Goal: Information Seeking & Learning: Learn about a topic

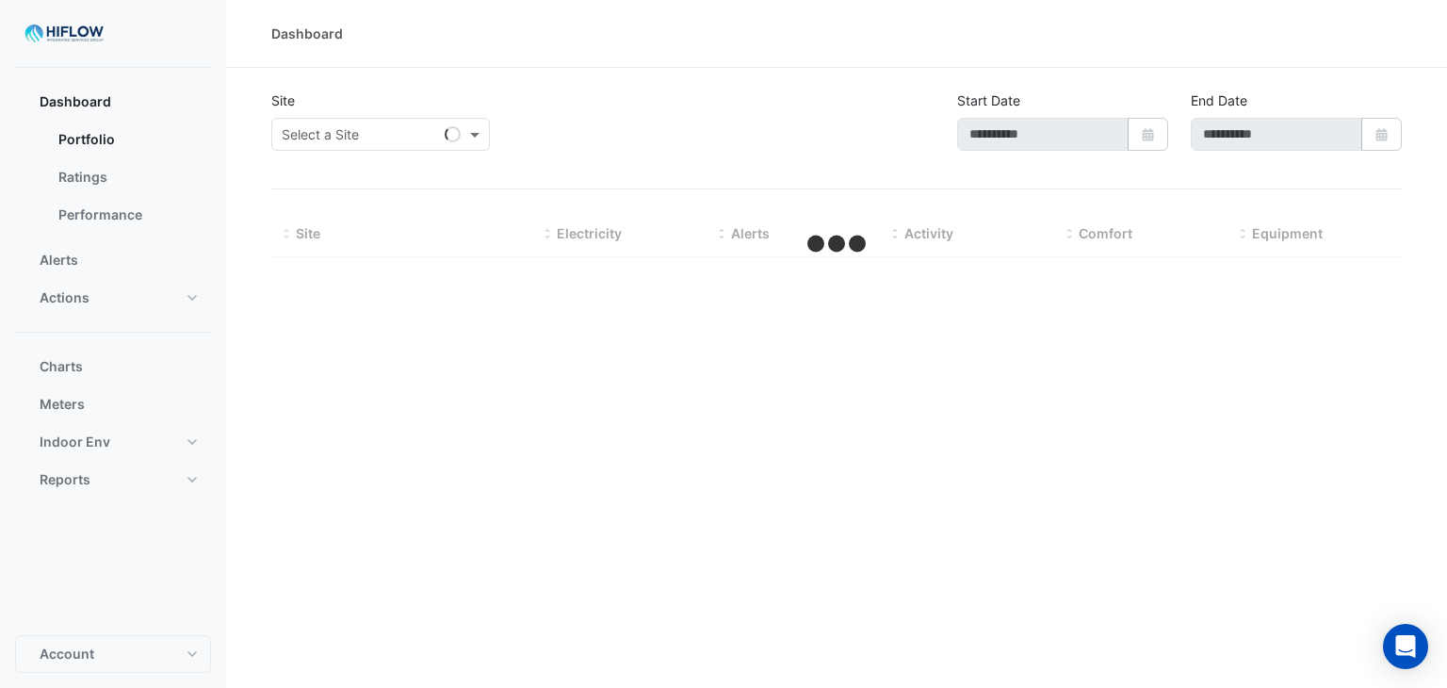
type input "**********"
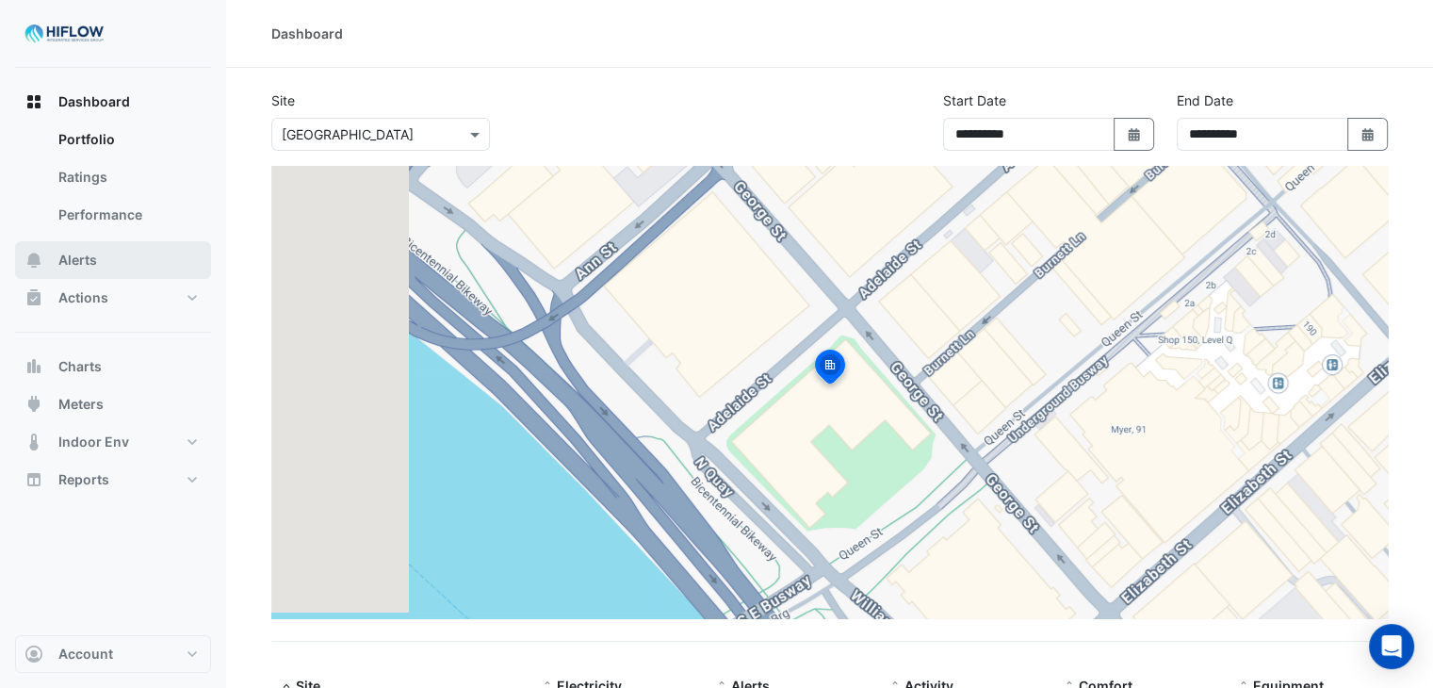
click at [104, 263] on button "Alerts" at bounding box center [113, 260] width 196 height 38
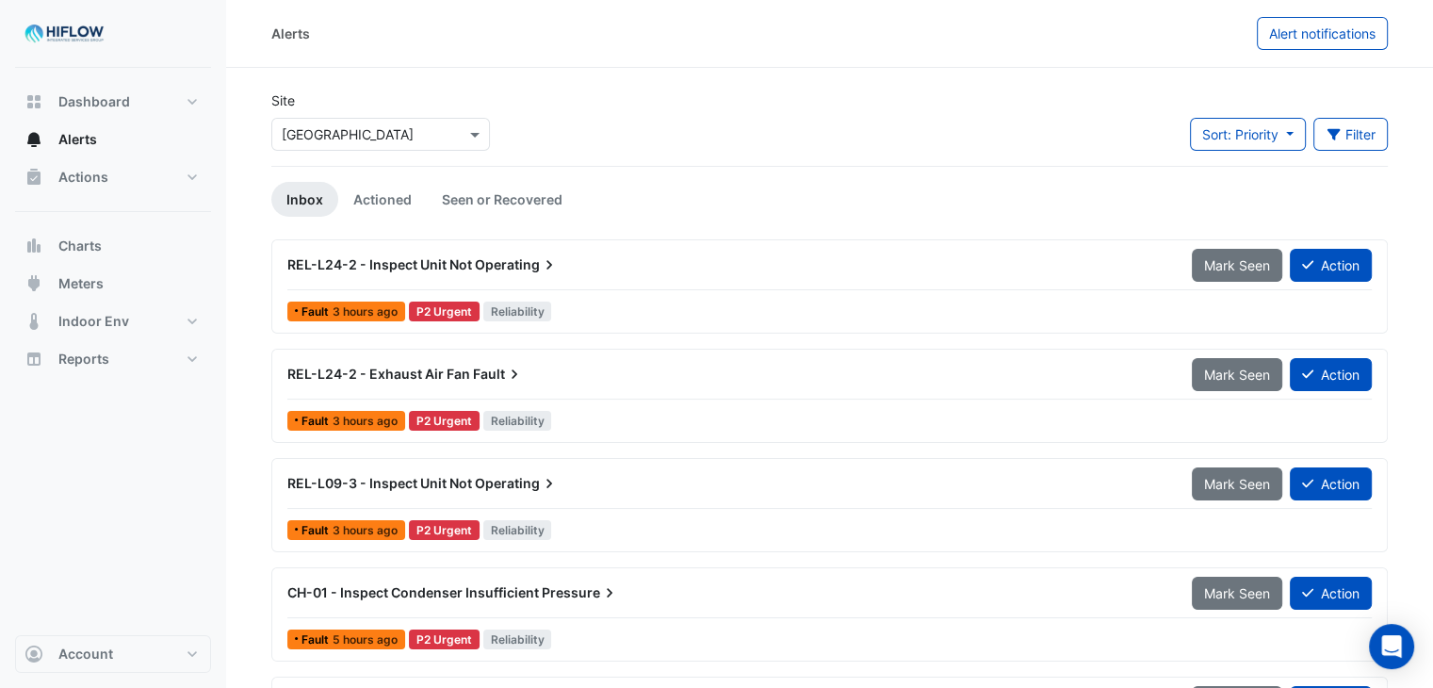
click at [415, 341] on div "REL-L24-2 - Inspect Unit Not Operating Mark Seen Action Fault 3 hours ago P2 Ur…" at bounding box center [829, 676] width 1116 height 874
click at [719, 449] on div "REL-L24-2 - Inspect Unit Not Operating Mark Seen Action Fault 3 hours ago P2 Ur…" at bounding box center [829, 676] width 1116 height 874
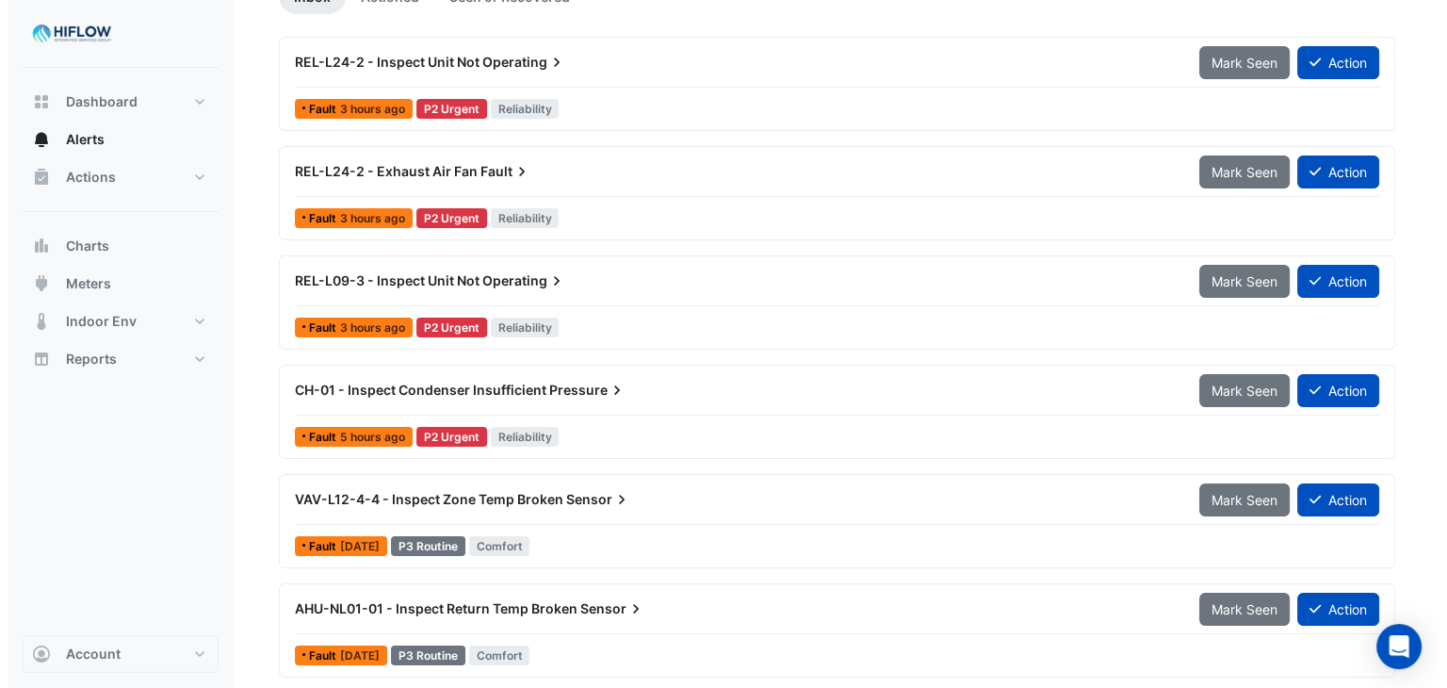
scroll to position [203, 0]
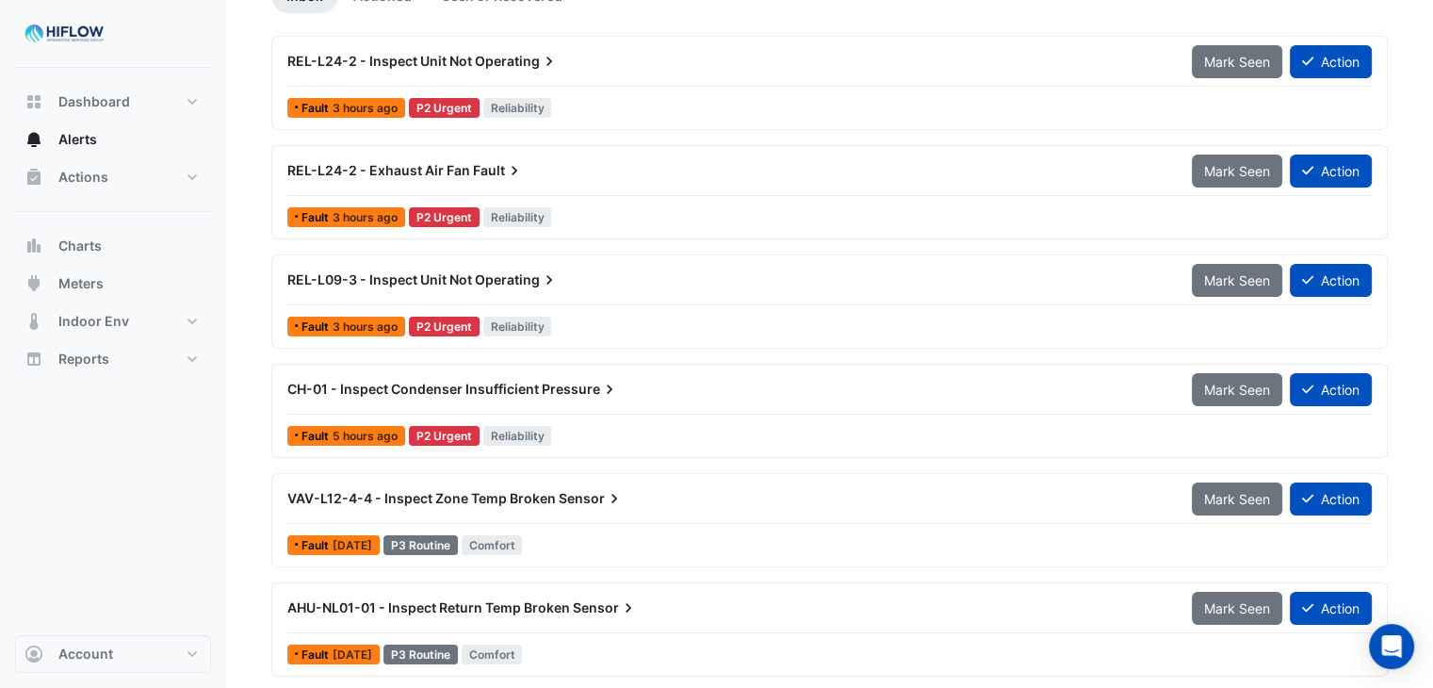
click at [859, 562] on div "VAV-L12-4-4 - Inspect Zone Temp Broken Sensor Mark Seen Action Fault [DATE] P3 …" at bounding box center [829, 520] width 1116 height 94
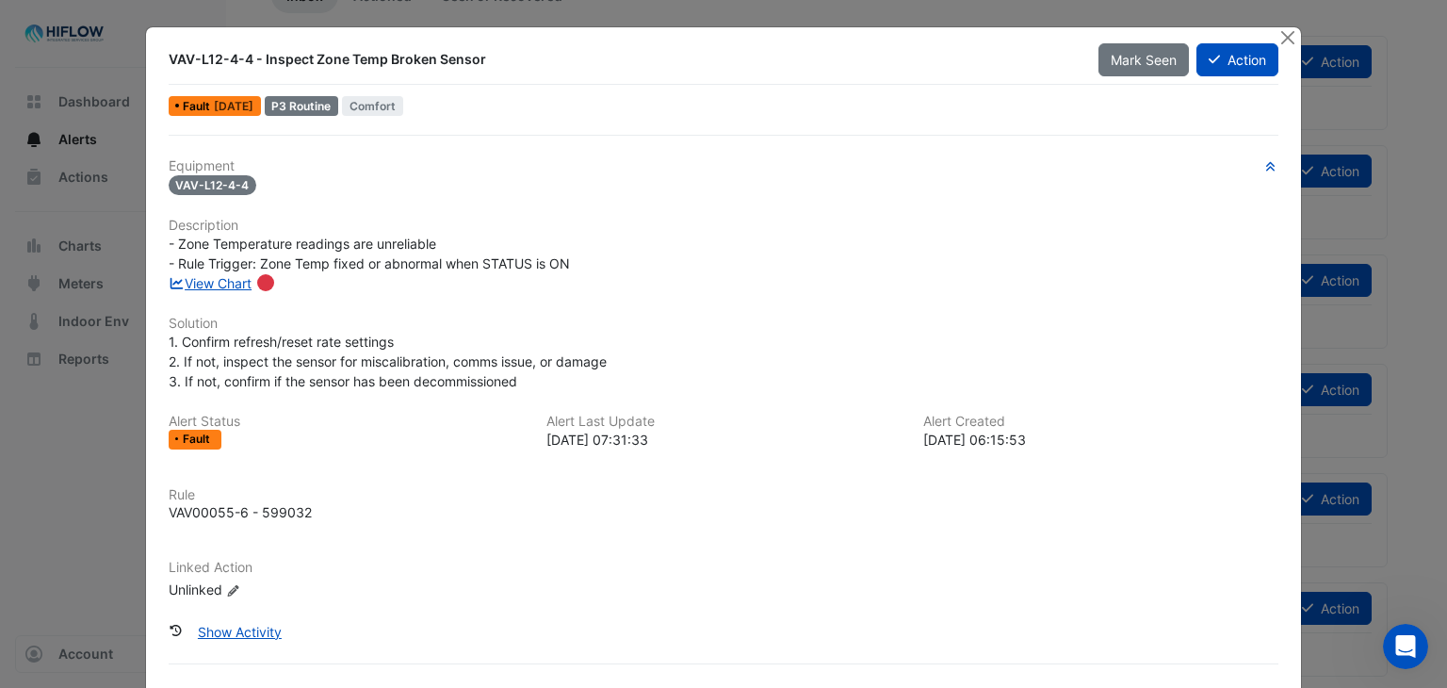
click at [1289, 27] on div at bounding box center [1289, 38] width 24 height 22
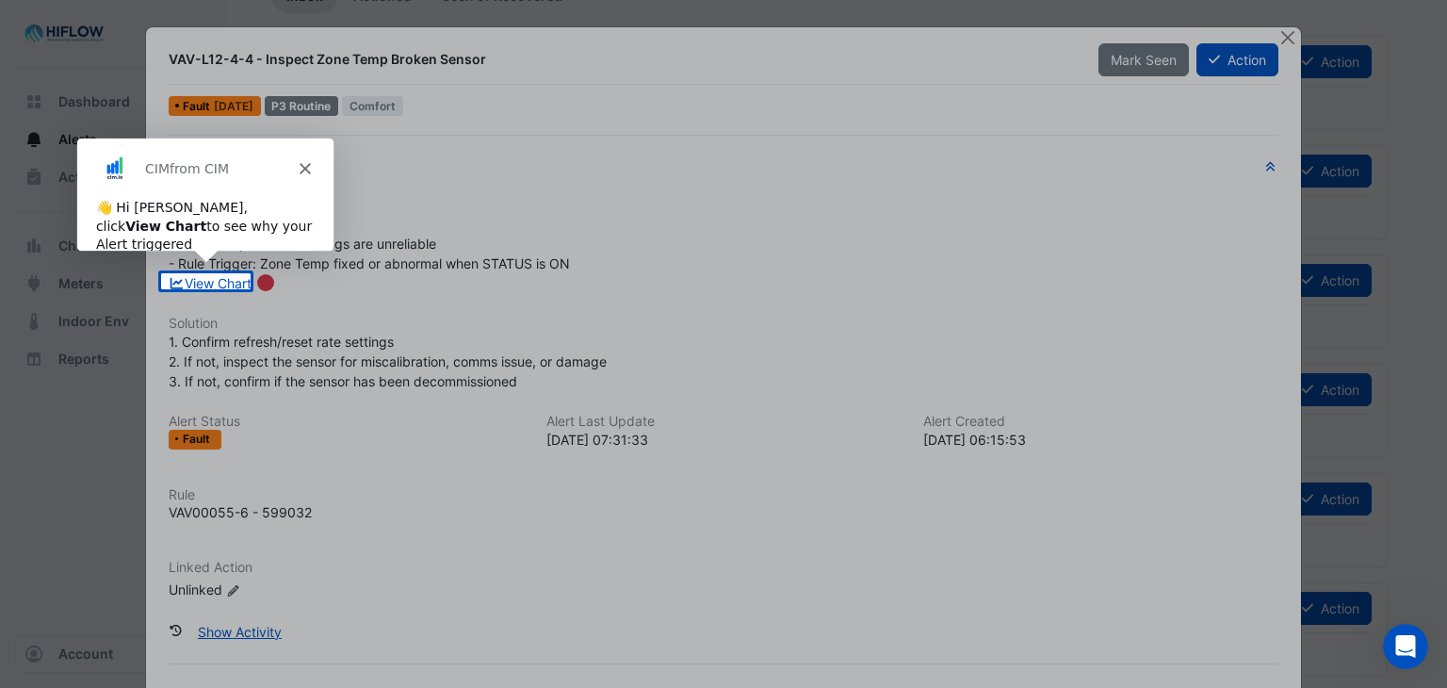
click at [1285, 31] on div at bounding box center [723, 35] width 1447 height 477
drag, startPoint x: 674, startPoint y: 149, endPoint x: 364, endPoint y: 227, distance: 320.5
click at [364, 227] on div at bounding box center [723, 35] width 1447 height 477
click at [213, 279] on link "View Chart" at bounding box center [211, 283] width 84 height 16
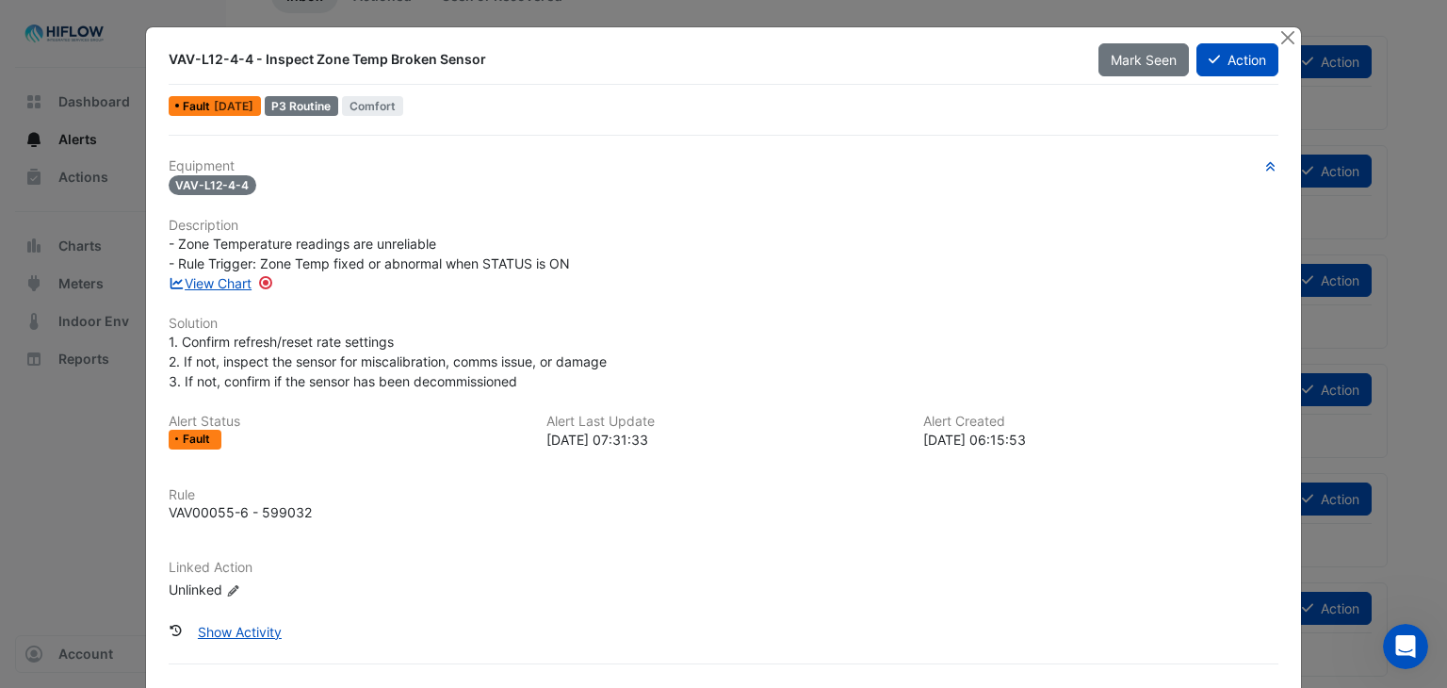
click at [438, 120] on div "VAV-L12-4-4 - Inspect Zone Temp Broken Sensor Mark Seen Action Fault [DATE] P3 …" at bounding box center [724, 382] width 1156 height 711
click at [1280, 35] on button "Close" at bounding box center [1287, 37] width 20 height 20
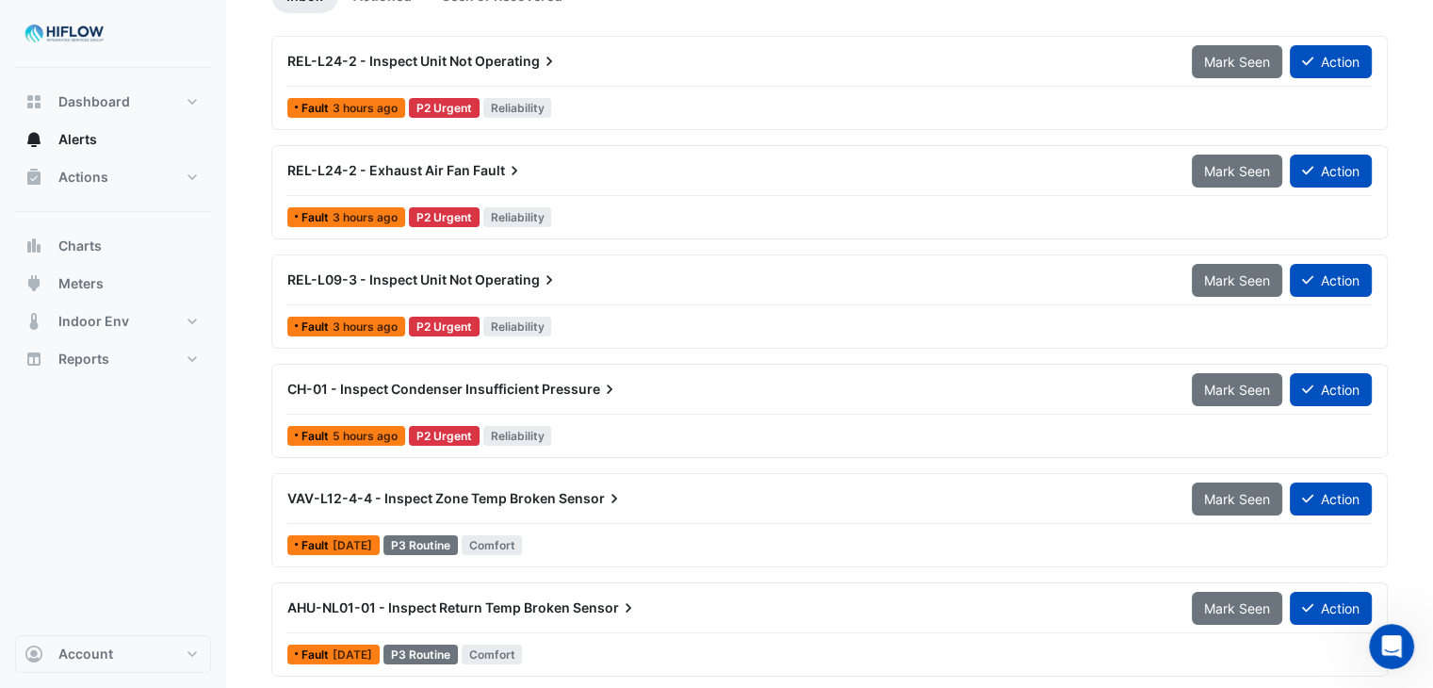
click at [637, 118] on div "Fault 3 hours ago P2 Urgent Reliability" at bounding box center [829, 107] width 1088 height 27
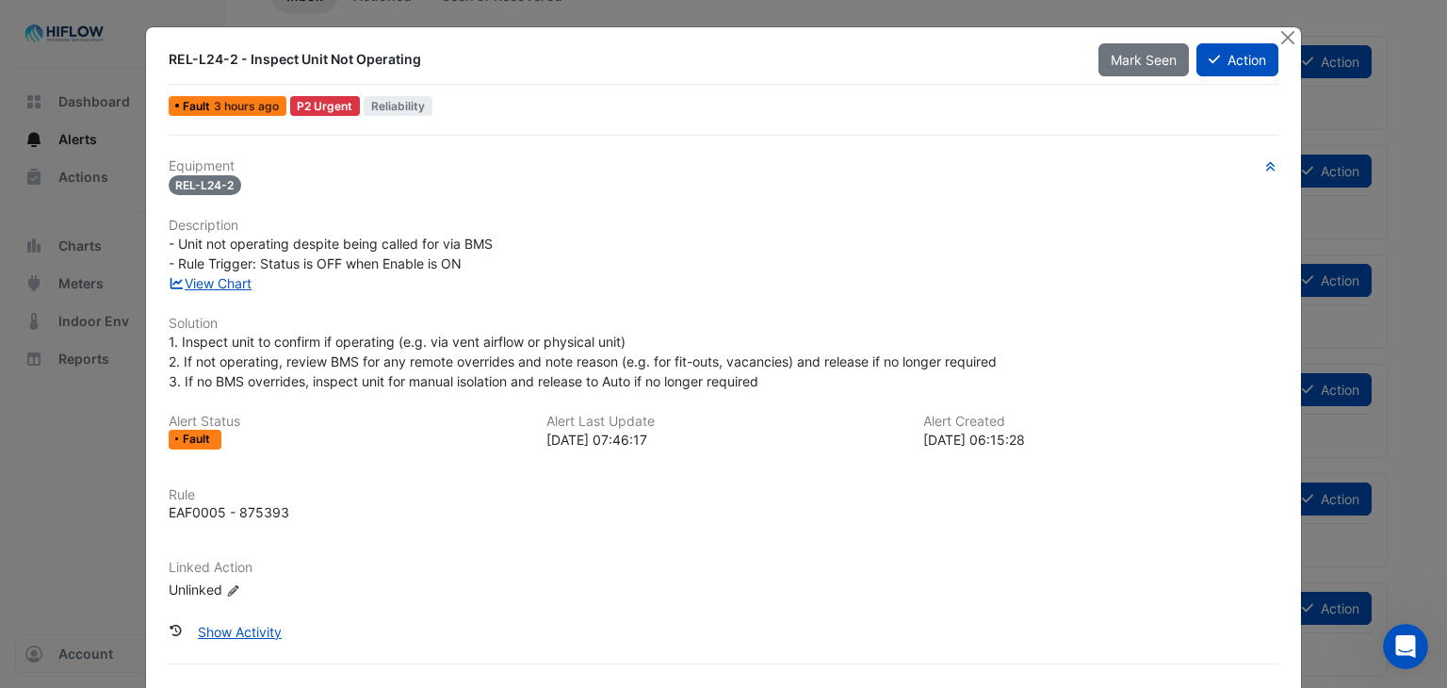
click at [771, 268] on div "- Unit not operating despite being called for via BMS - Rule Trigger: Status is…" at bounding box center [724, 254] width 1111 height 40
click at [855, 7] on ngb-modal-window "REL-L24-2 - Inspect Unit Not Operating Mark Seen Action Fault 3 hours ago P2 Ur…" at bounding box center [723, 344] width 1447 height 688
click at [1280, 40] on button "Close" at bounding box center [1287, 37] width 20 height 20
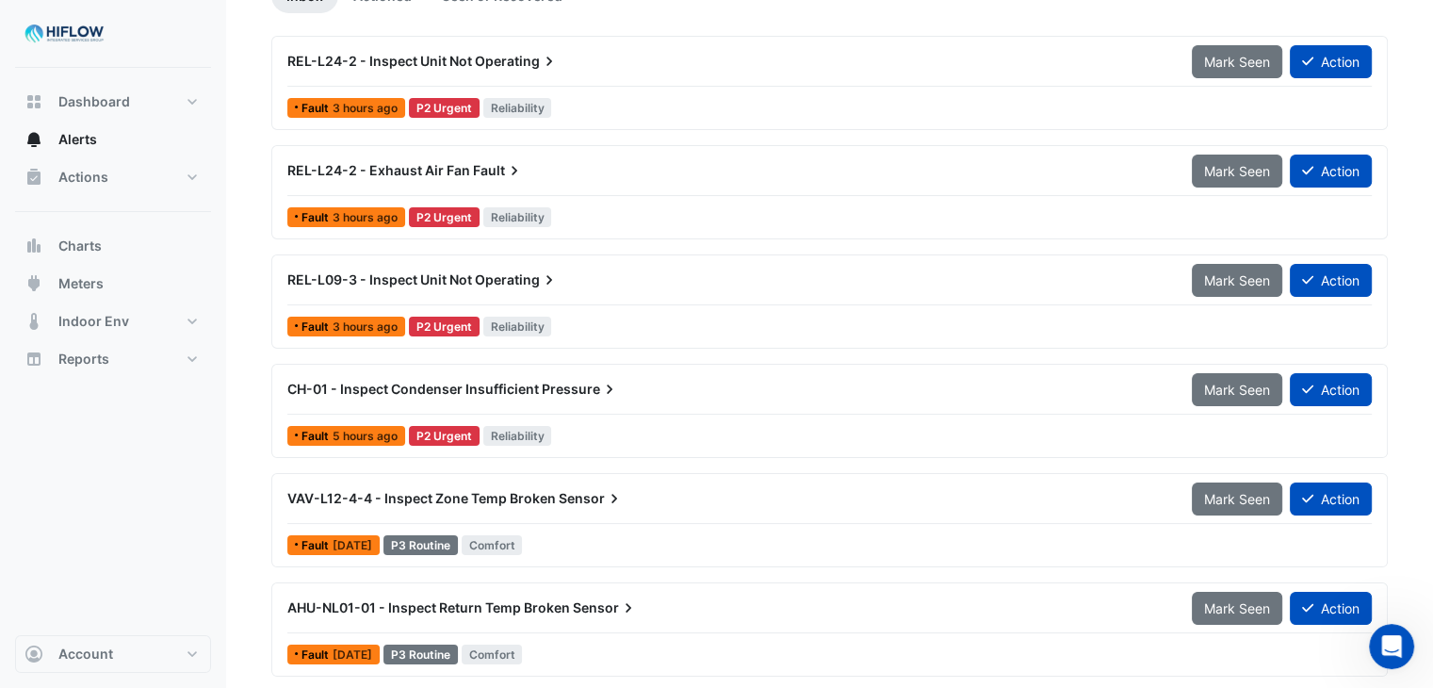
drag, startPoint x: 1280, startPoint y: 40, endPoint x: 715, endPoint y: 178, distance: 581.9
click at [715, 178] on div "REL-L24-2 - Inspect Unit Not Operating Mark Seen Action Fault 3 hours ago P2 Ur…" at bounding box center [829, 473] width 1116 height 874
click at [771, 16] on app-alert-tickets "Site Select a Site × [GEOGRAPHIC_DATA] Sort: Priority Priority Updated Filter T…" at bounding box center [829, 387] width 1116 height 1000
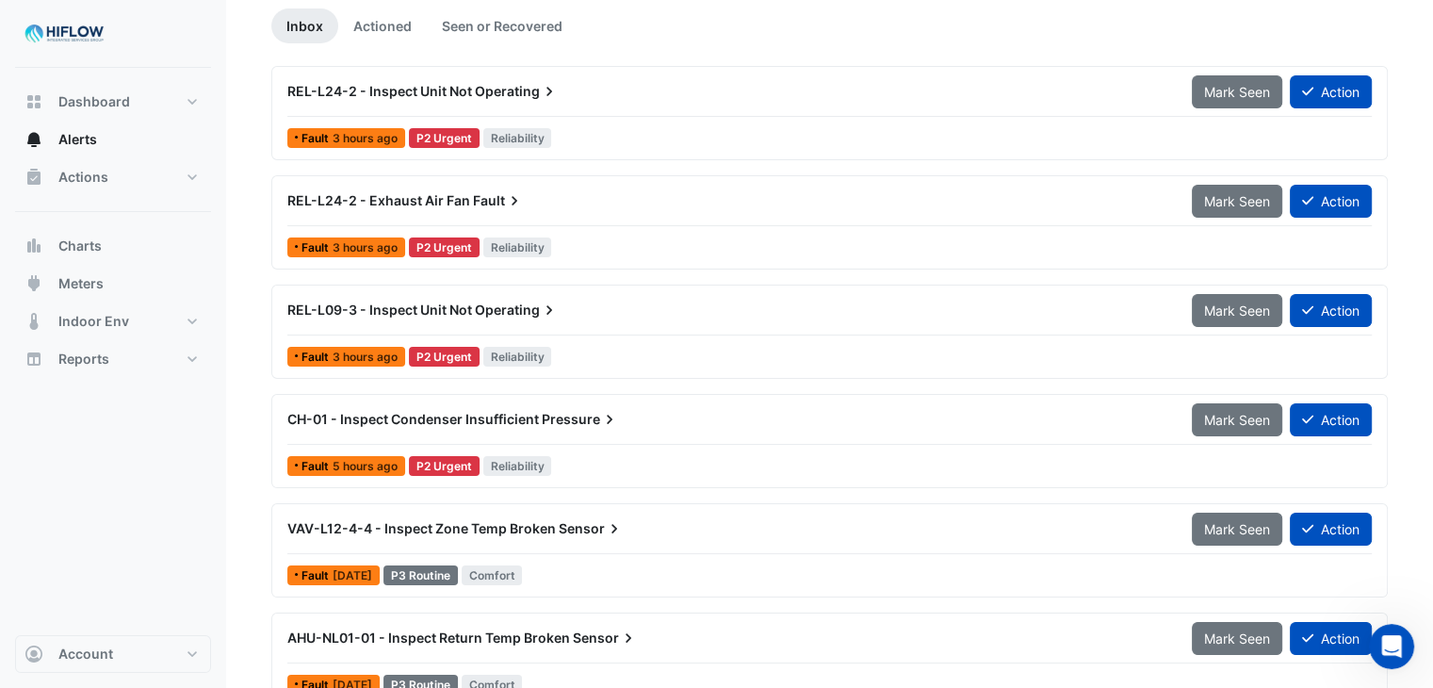
scroll to position [171, 0]
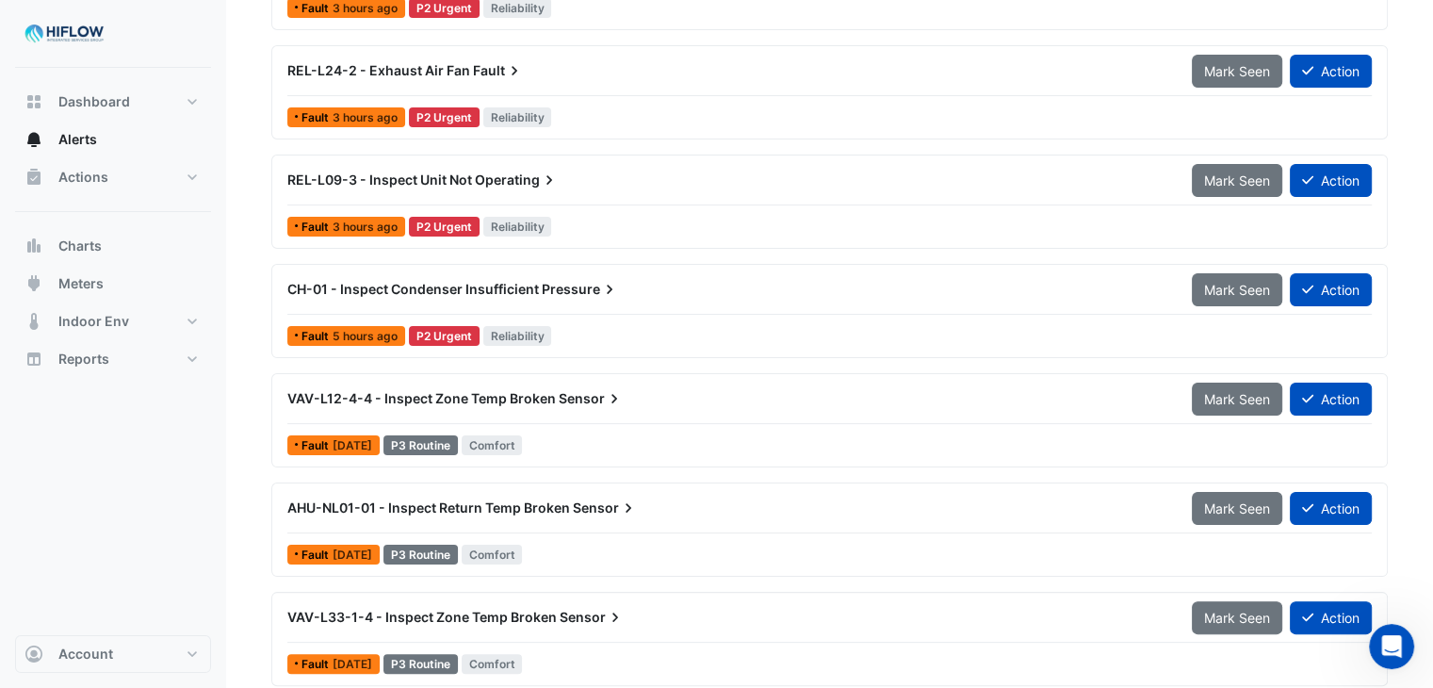
click at [856, 410] on div "VAV-L12-4-4 - Inspect Zone Temp Broken Sensor" at bounding box center [728, 399] width 904 height 34
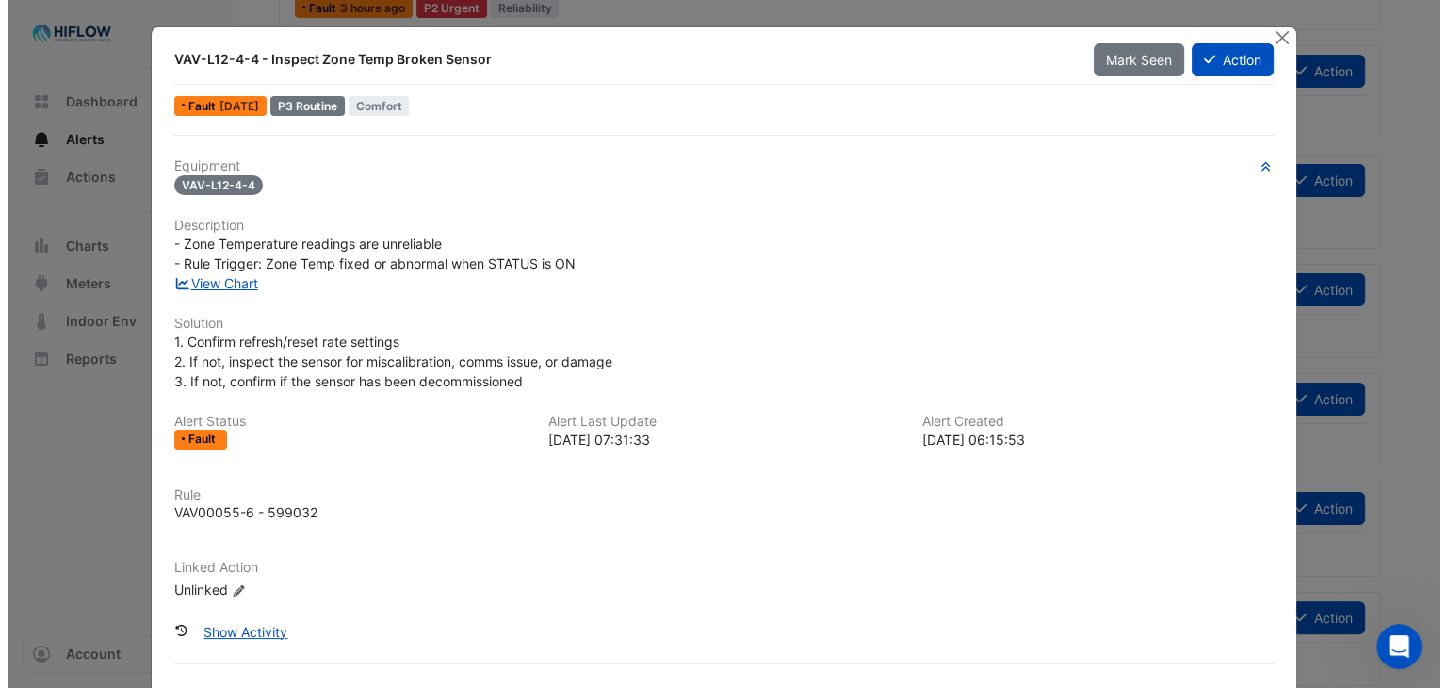
scroll to position [311, 0]
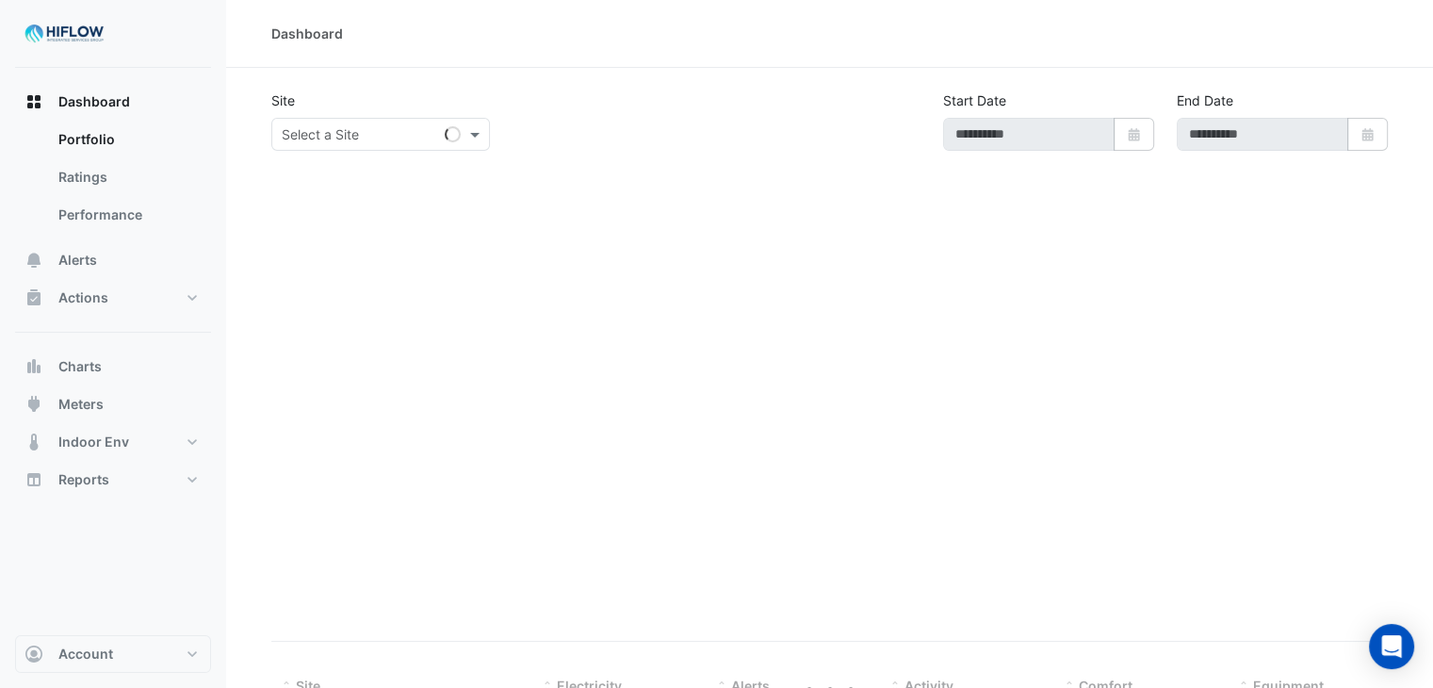
type input "**********"
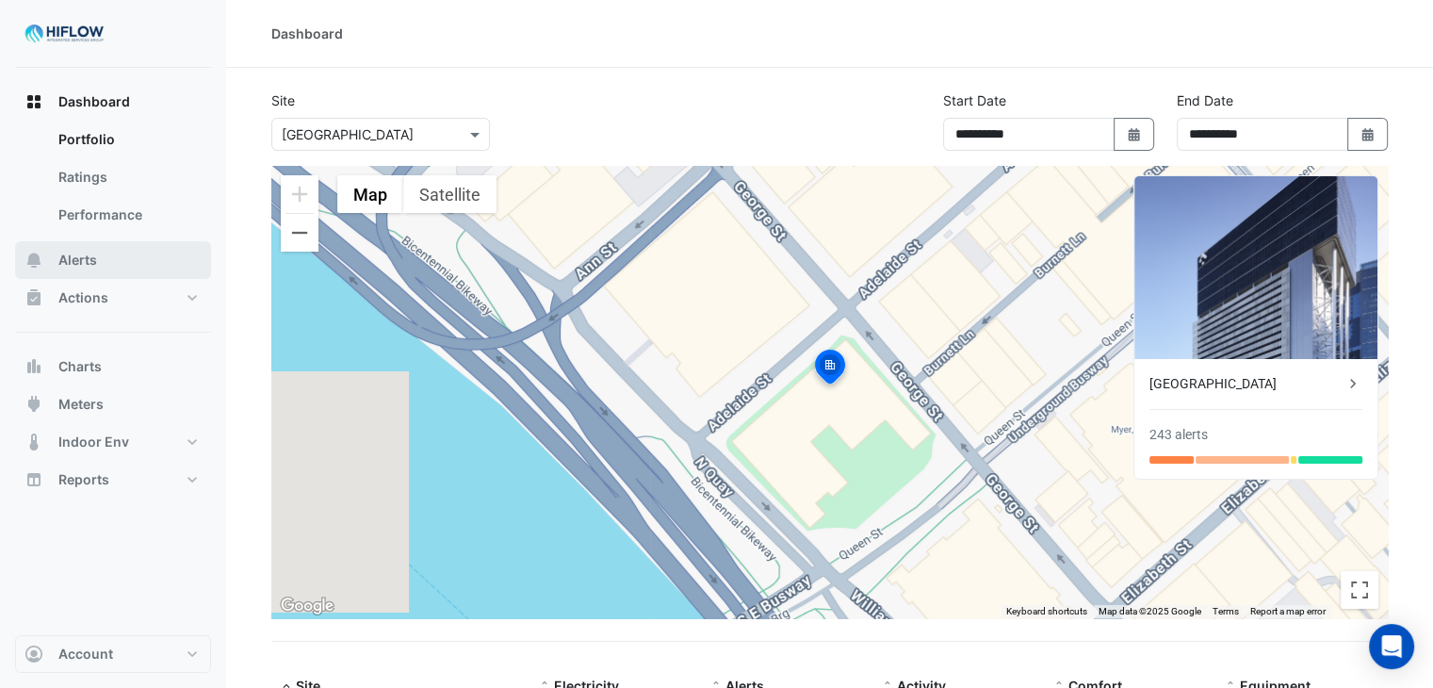
click at [76, 269] on button "Alerts" at bounding box center [113, 260] width 196 height 38
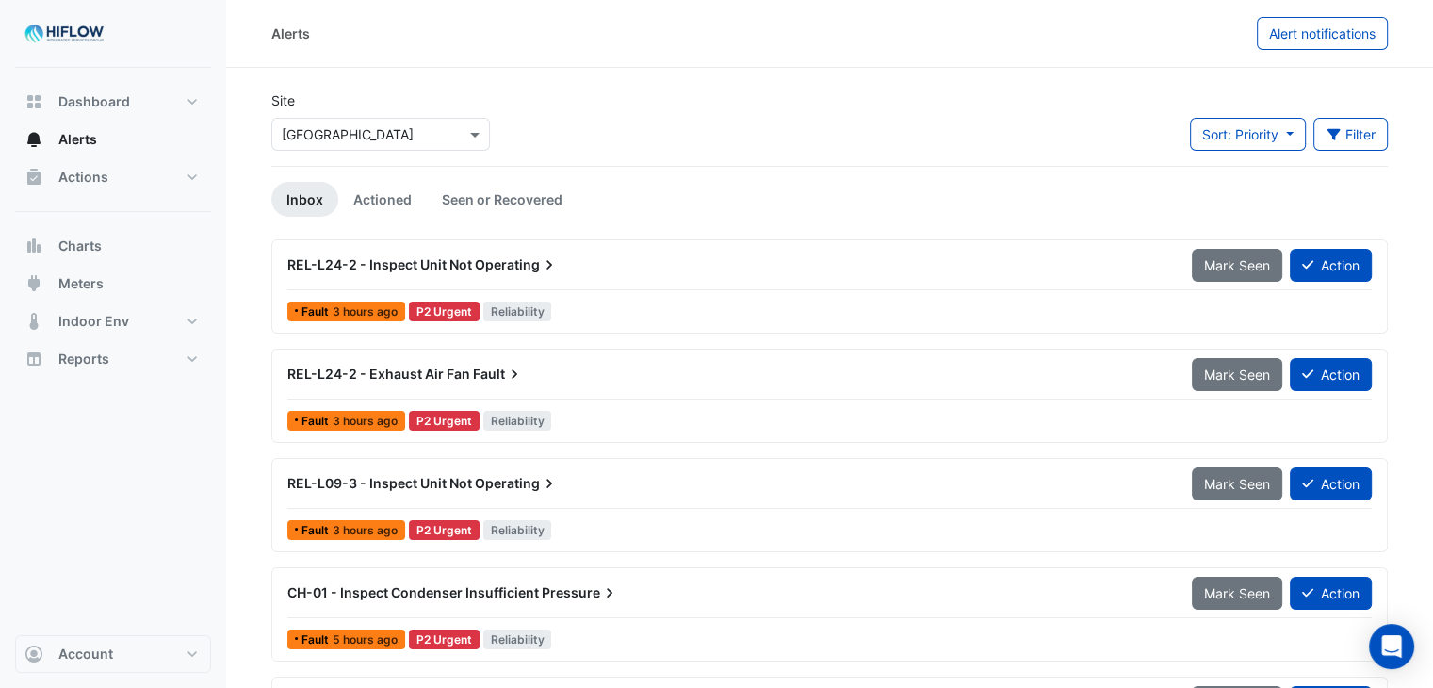
click at [544, 262] on icon at bounding box center [549, 264] width 19 height 19
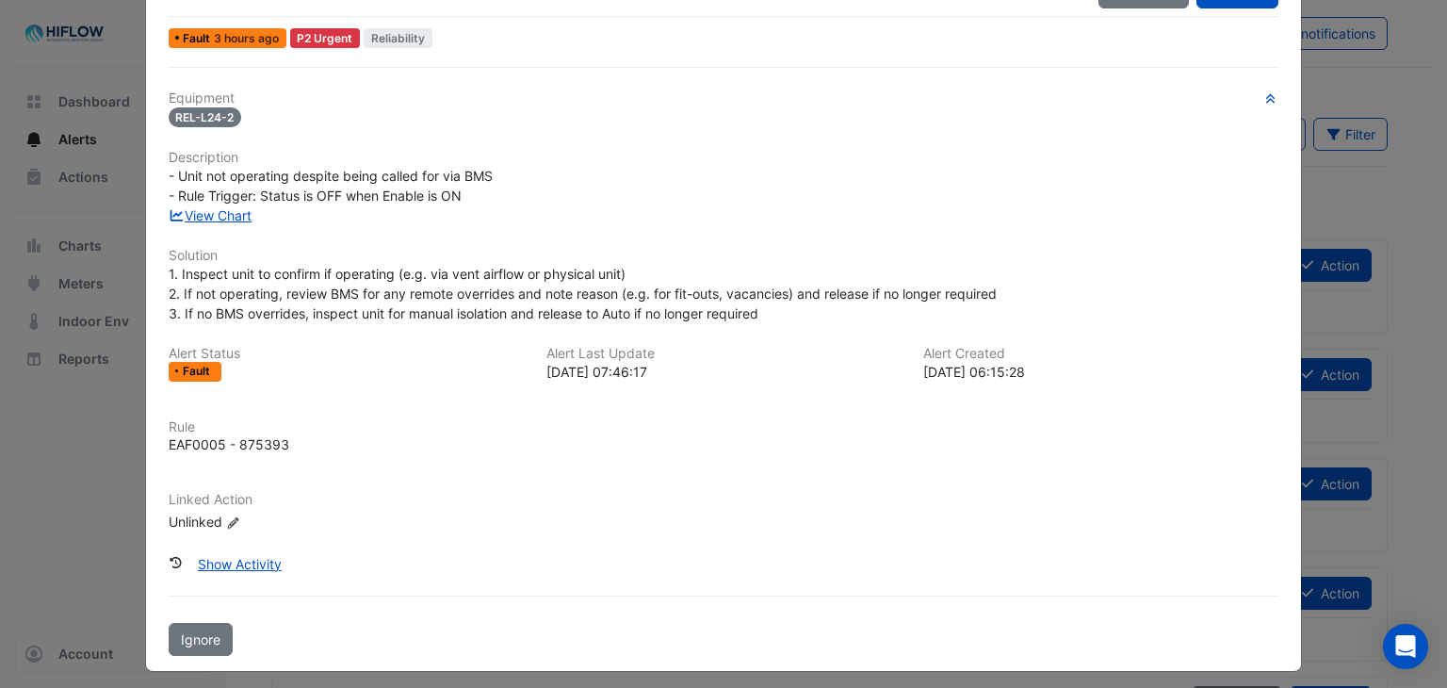
scroll to position [75, 0]
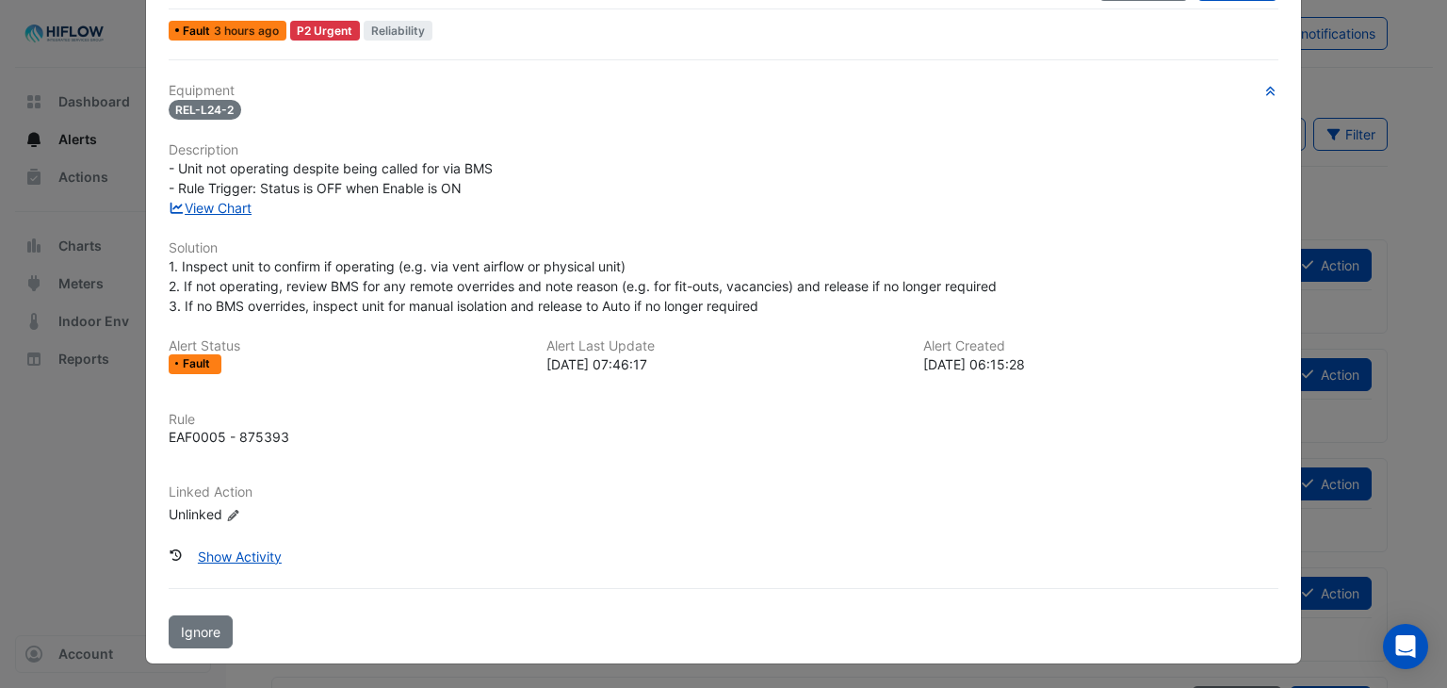
click at [297, 289] on span "1. Inspect unit to confirm if operating (e.g. via vent airflow or physical unit…" at bounding box center [583, 286] width 828 height 56
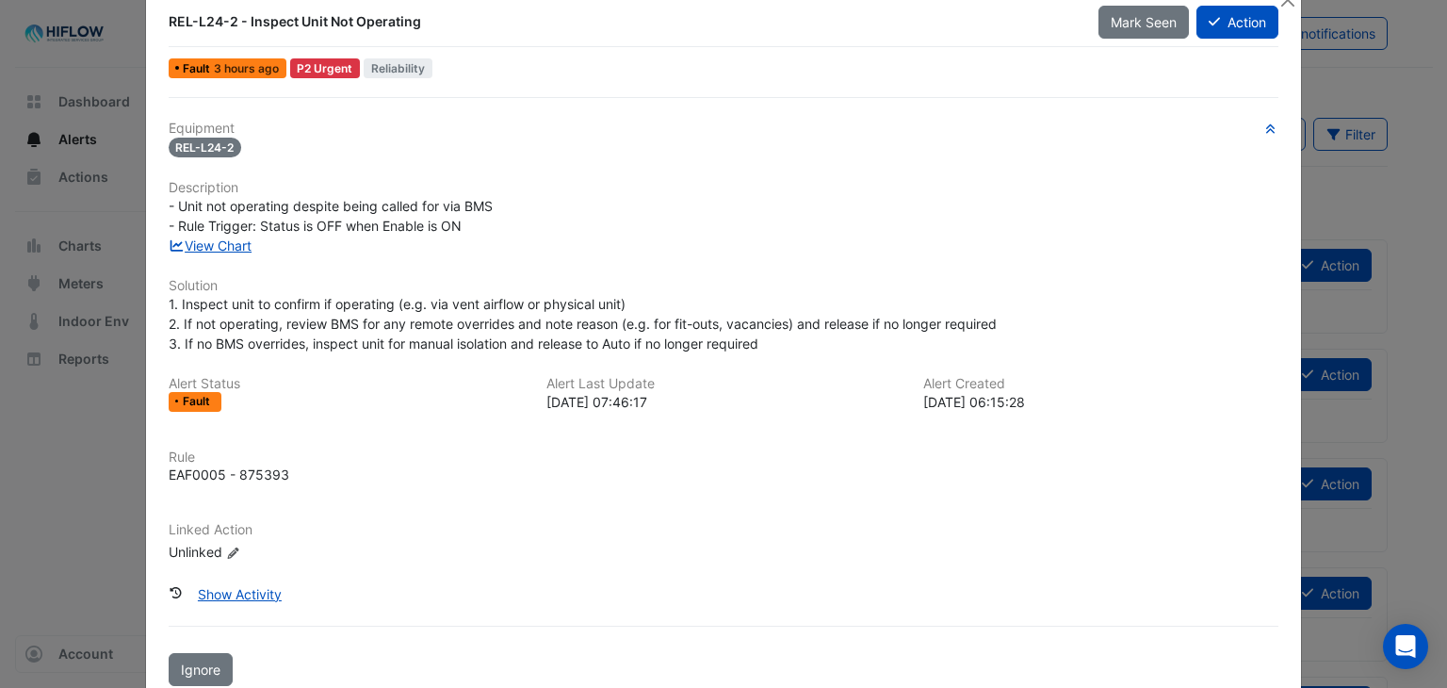
scroll to position [33, 0]
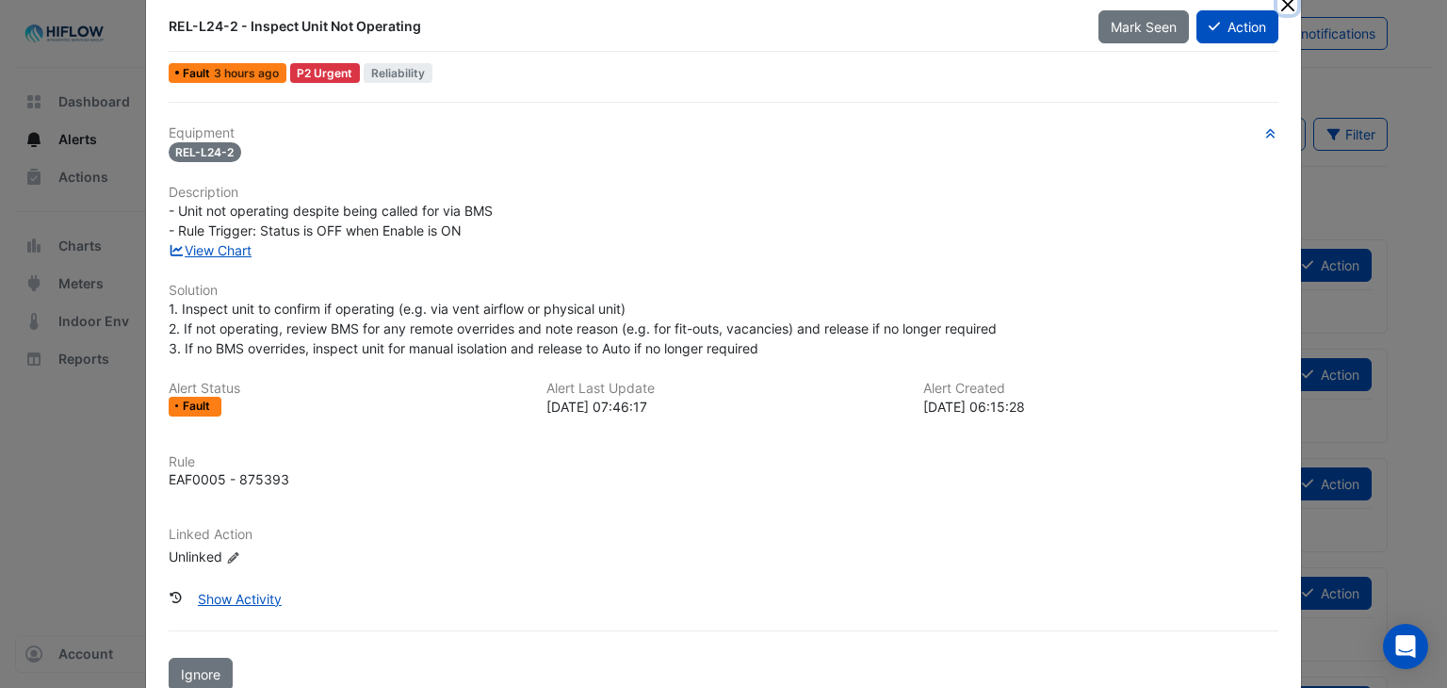
click at [1281, 4] on button "Close" at bounding box center [1287, 4] width 20 height 20
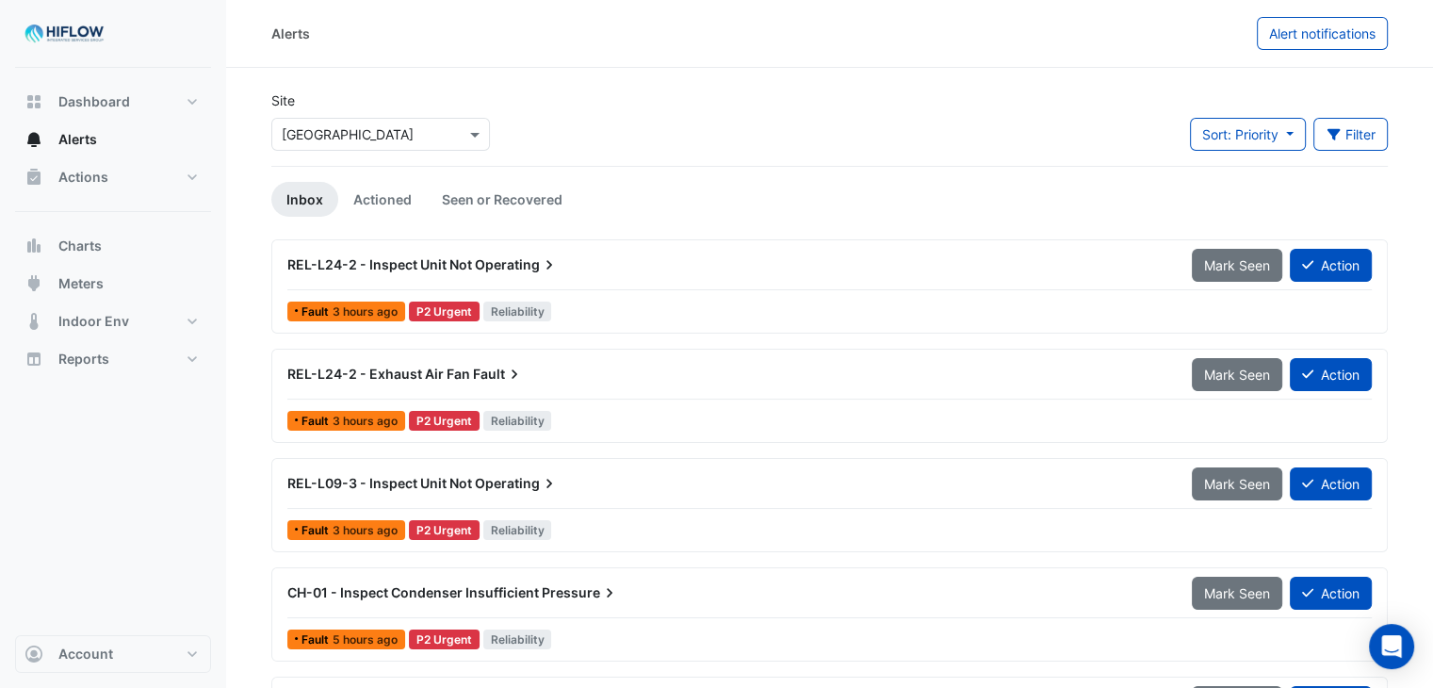
click at [492, 368] on span "Fault" at bounding box center [498, 374] width 51 height 19
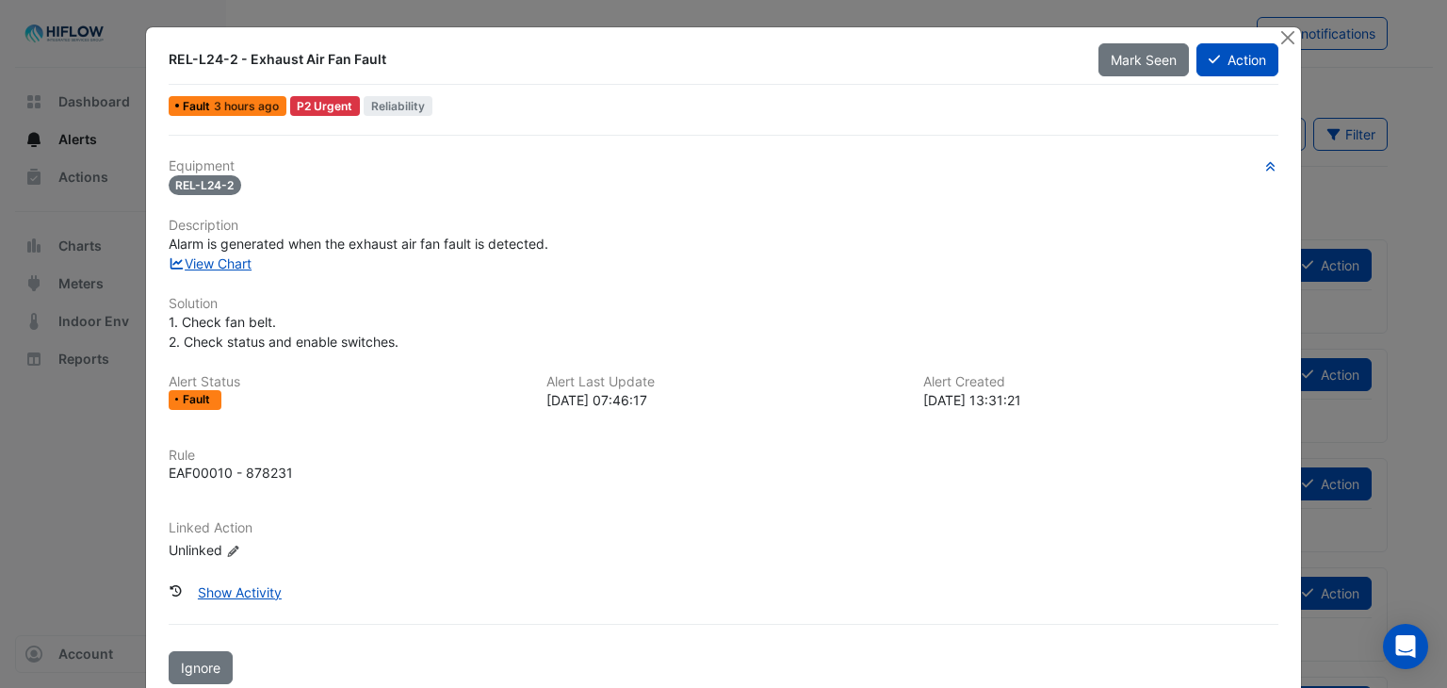
drag, startPoint x: 492, startPoint y: 368, endPoint x: 650, endPoint y: 31, distance: 372.5
click at [650, 31] on div "REL-L24-2 - Exhaust Air Fan Fault Mark Seen Action Fault 3 hours ago P2 Urgent …" at bounding box center [724, 363] width 1156 height 672
click at [663, 44] on div "REL-L24-2 - Exhaust Air Fan Fault" at bounding box center [622, 59] width 931 height 34
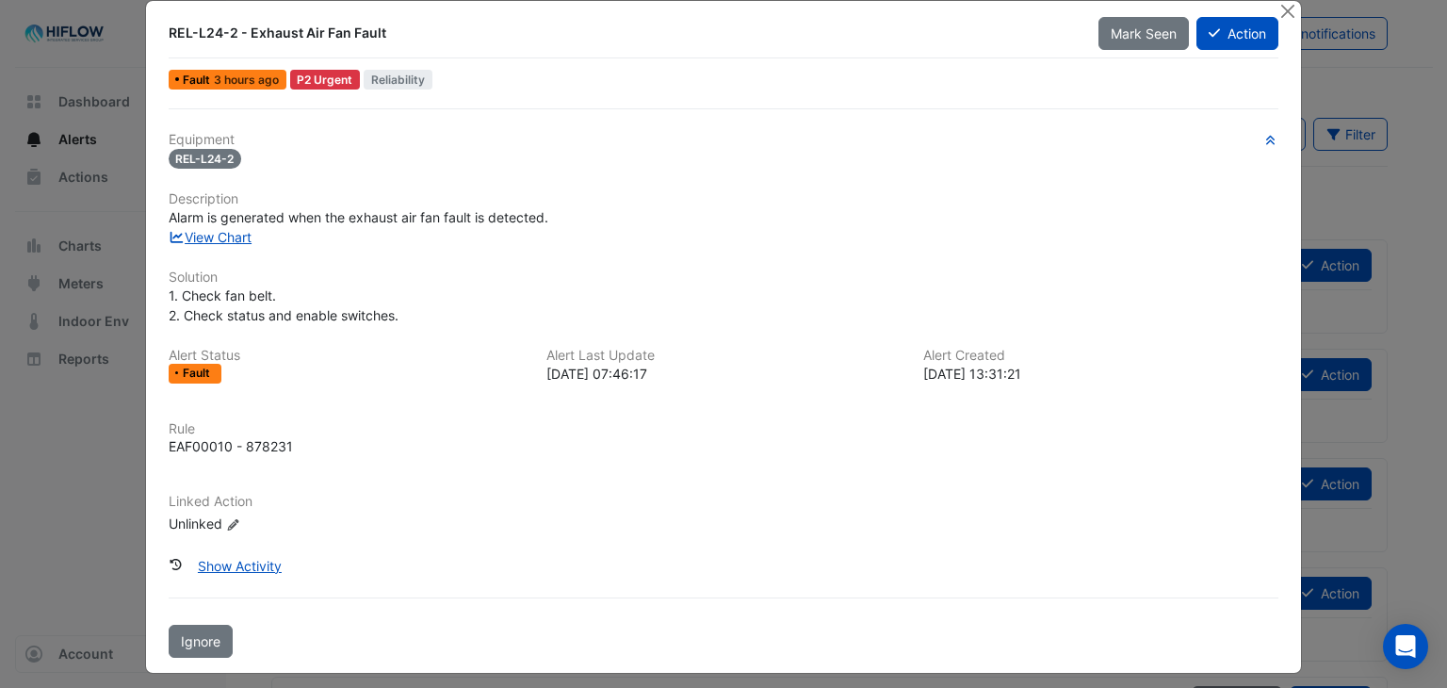
scroll to position [26, 0]
click at [256, 562] on button "Show Activity" at bounding box center [240, 565] width 108 height 33
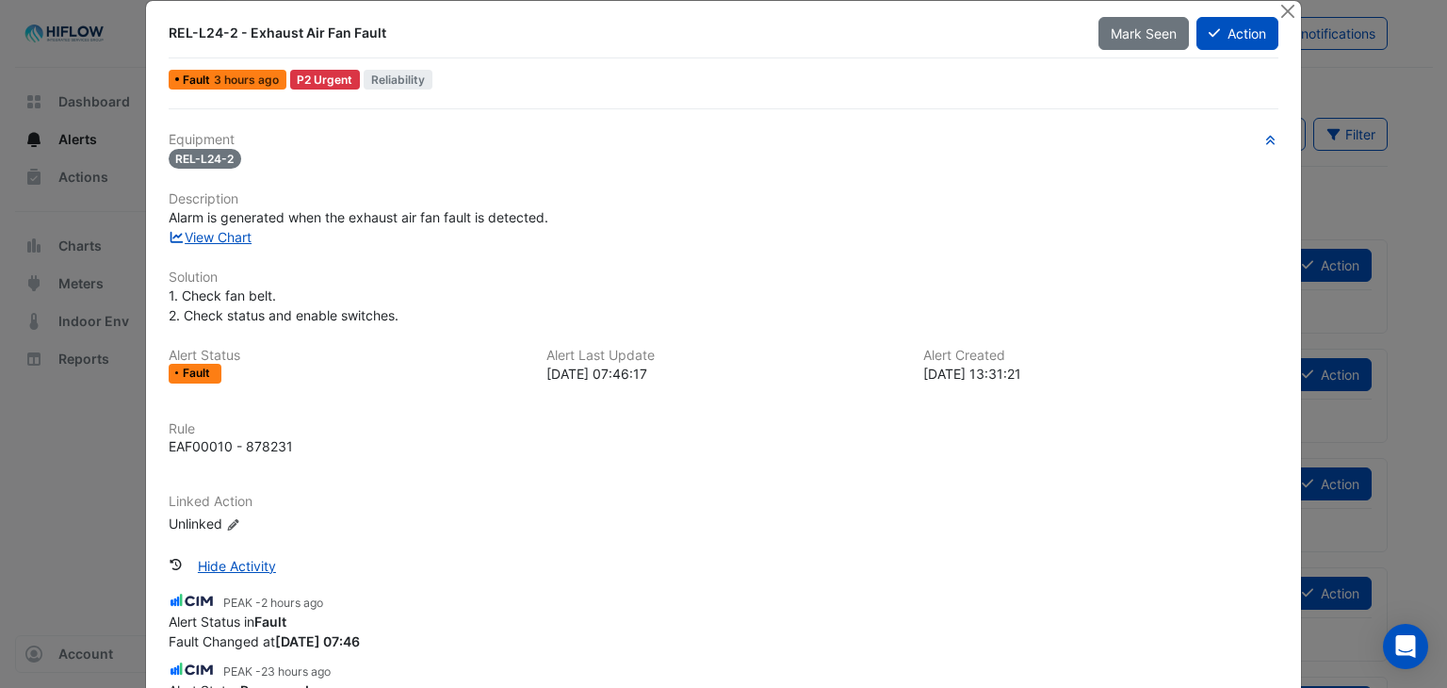
drag, startPoint x: 578, startPoint y: 520, endPoint x: 576, endPoint y: 444, distance: 76.4
click at [576, 444] on div "Equipment REL-L24-2 Description Alarm is generated when the exhaust air fan fau…" at bounding box center [724, 340] width 1111 height 417
click at [576, 444] on div "EAF00010 - 878231" at bounding box center [724, 446] width 1111 height 20
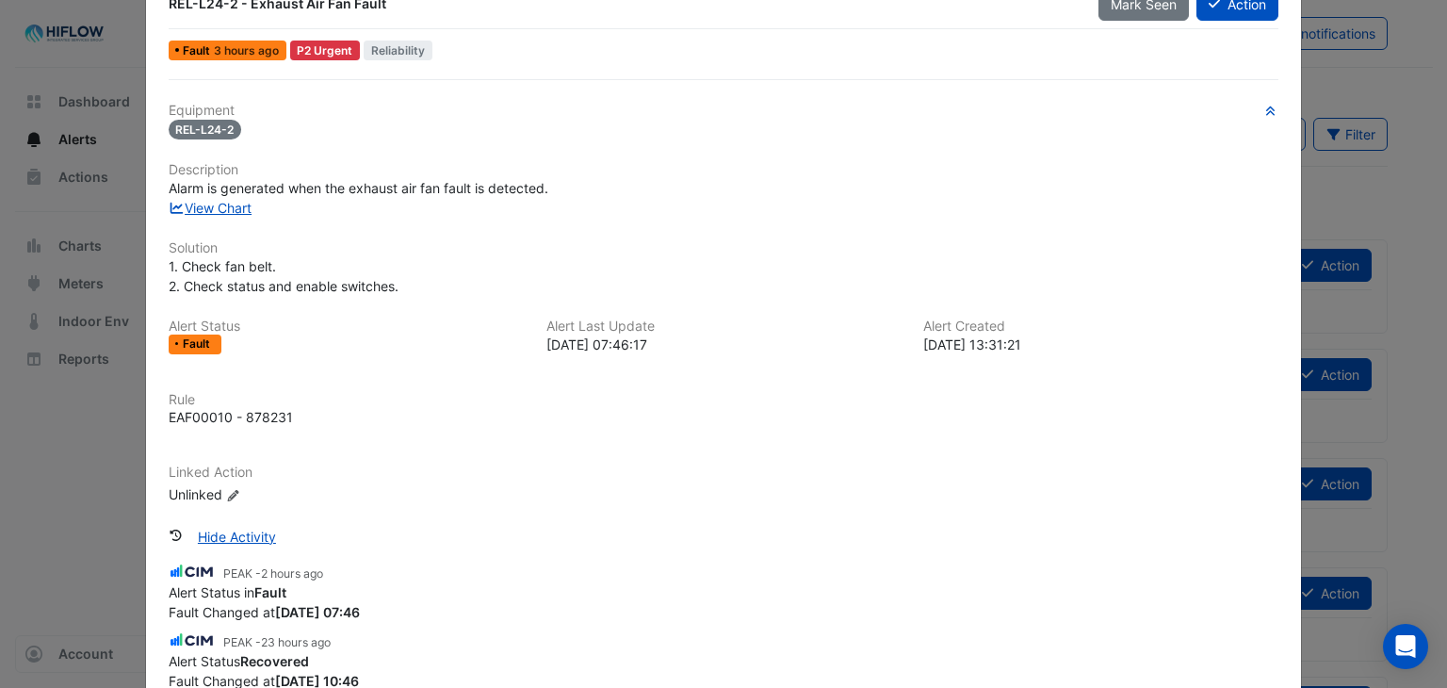
click at [576, 444] on div "Equipment REL-L24-2 Description Alarm is generated when the exhaust air fan fau…" at bounding box center [724, 311] width 1111 height 417
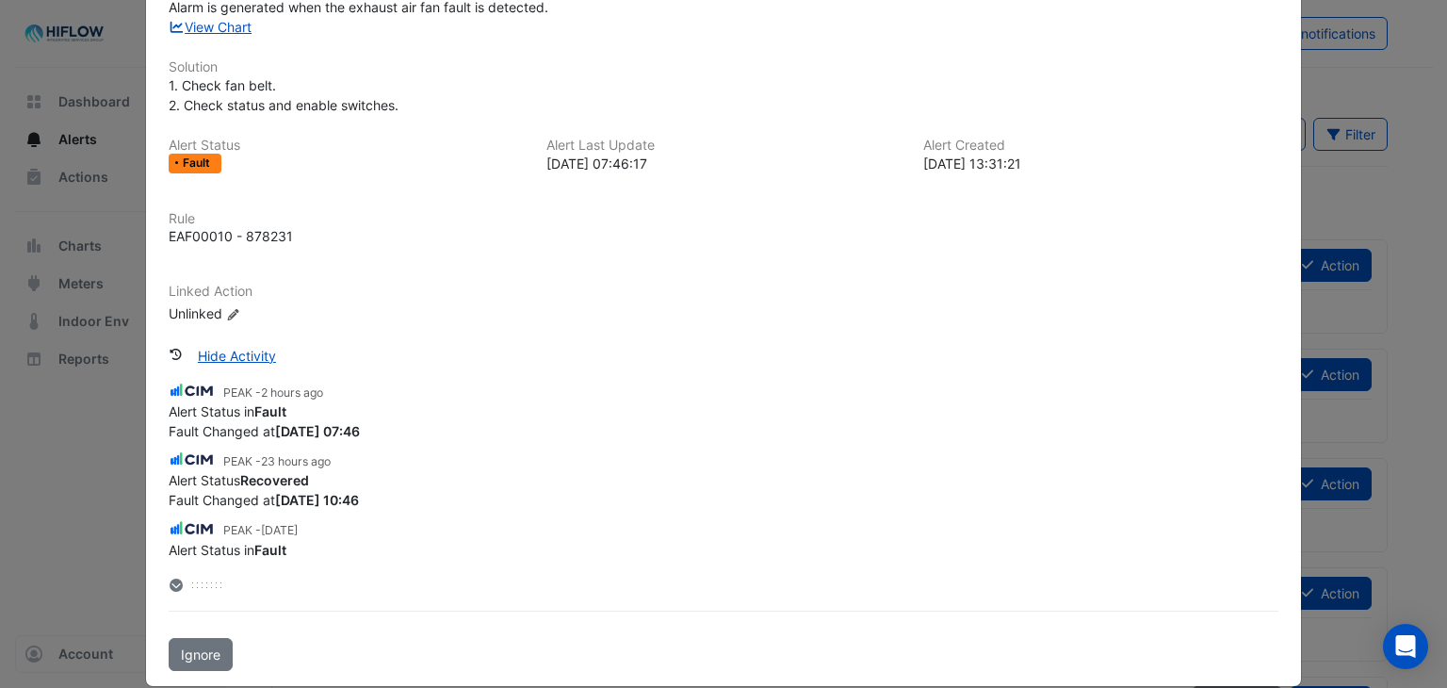
scroll to position [236, 0]
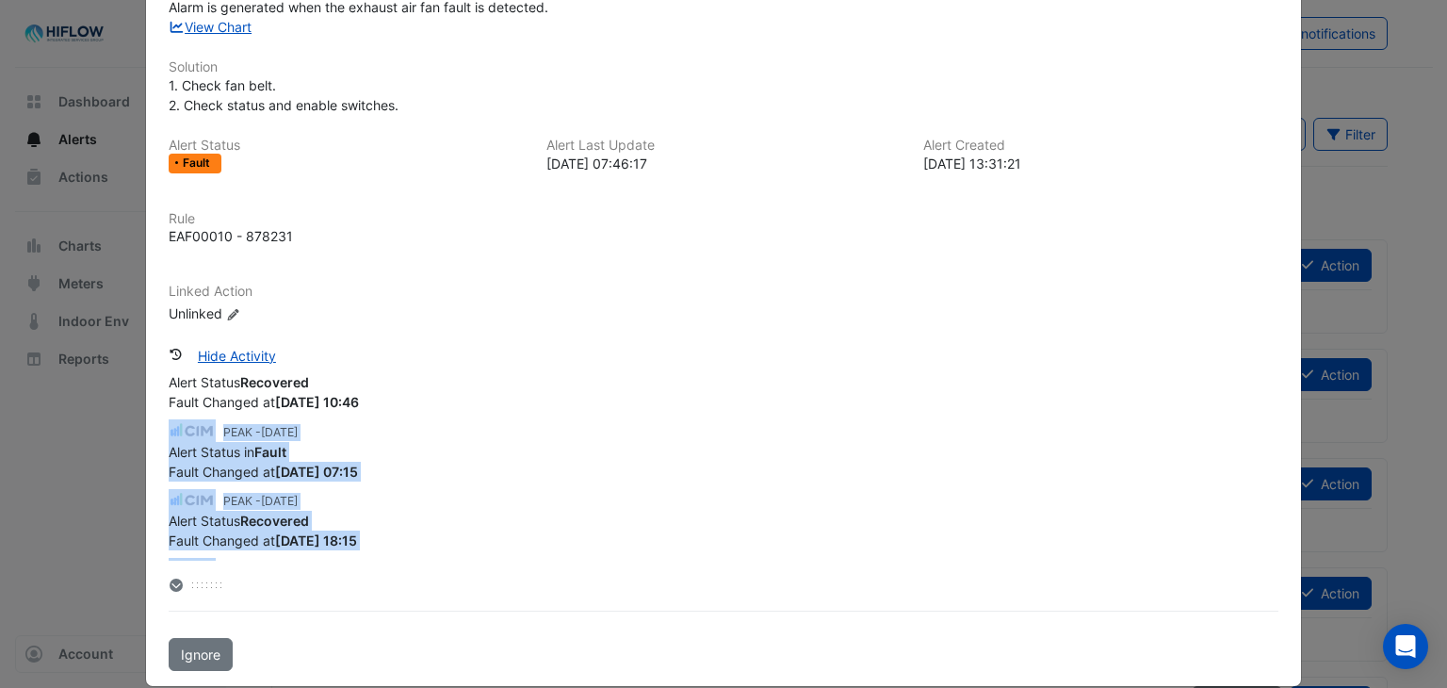
drag, startPoint x: 403, startPoint y: 495, endPoint x: 443, endPoint y: 574, distance: 88.5
click at [443, 574] on div "PEAK - 2 hours ago Alert Status in Fault Fault Changed at 2025-09-03 07:46 PEAK…" at bounding box center [724, 483] width 1111 height 223
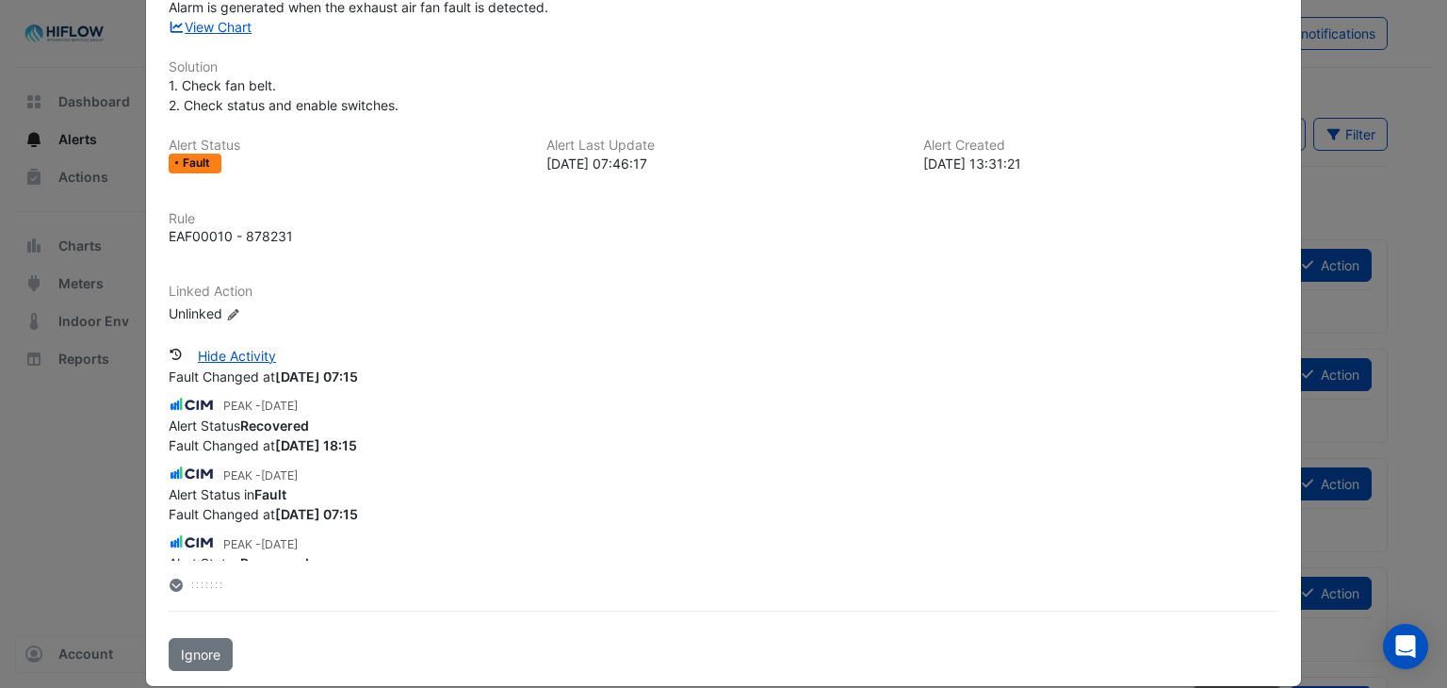
click at [799, 299] on div "Linked Action Unlinked Edit Linked Action" at bounding box center [723, 304] width 1133 height 40
click at [622, 454] on div "PEAK - 2 hours ago Alert Status in Fault Fault Changed at 2025-09-03 07:46 PEAK…" at bounding box center [724, 466] width 1111 height 188
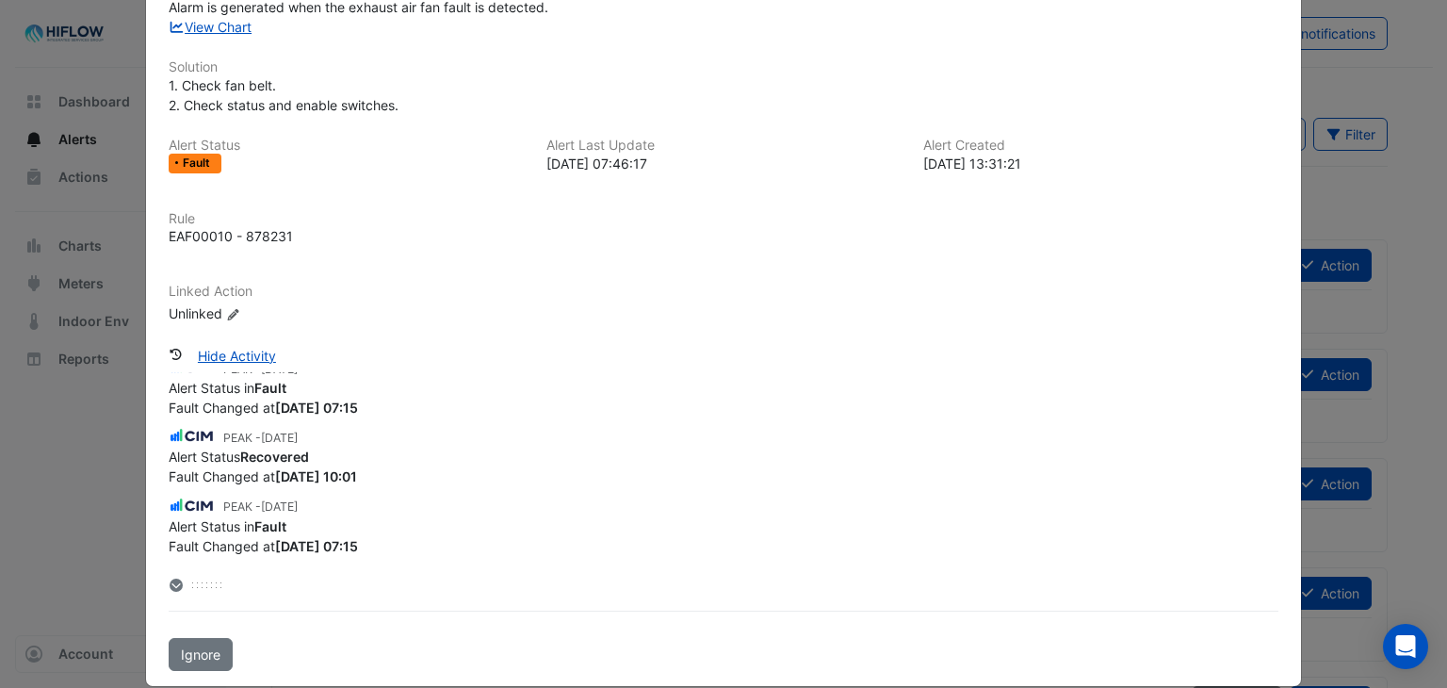
scroll to position [307, 0]
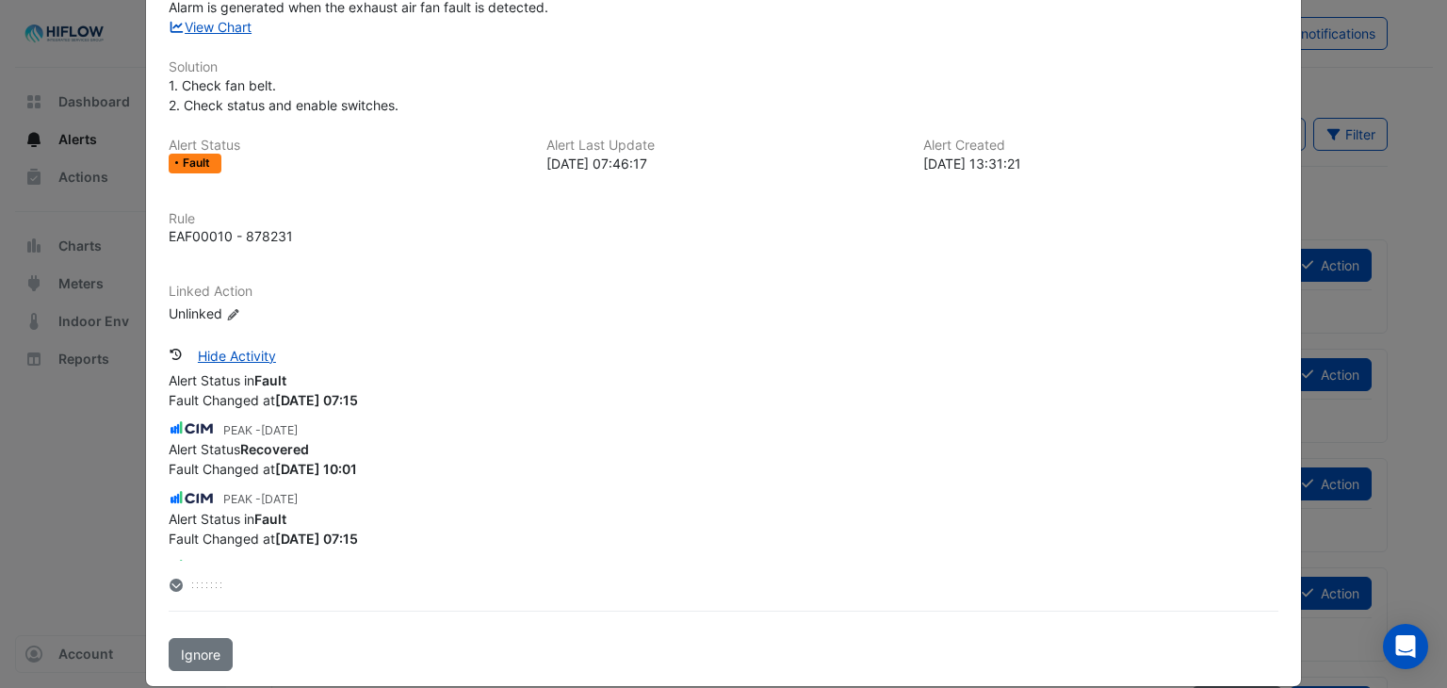
drag, startPoint x: 622, startPoint y: 450, endPoint x: 516, endPoint y: 493, distance: 113.7
click at [593, 269] on div "Equipment REL-L24-2 Description Alarm is generated when the exhaust air fan fau…" at bounding box center [724, 130] width 1111 height 417
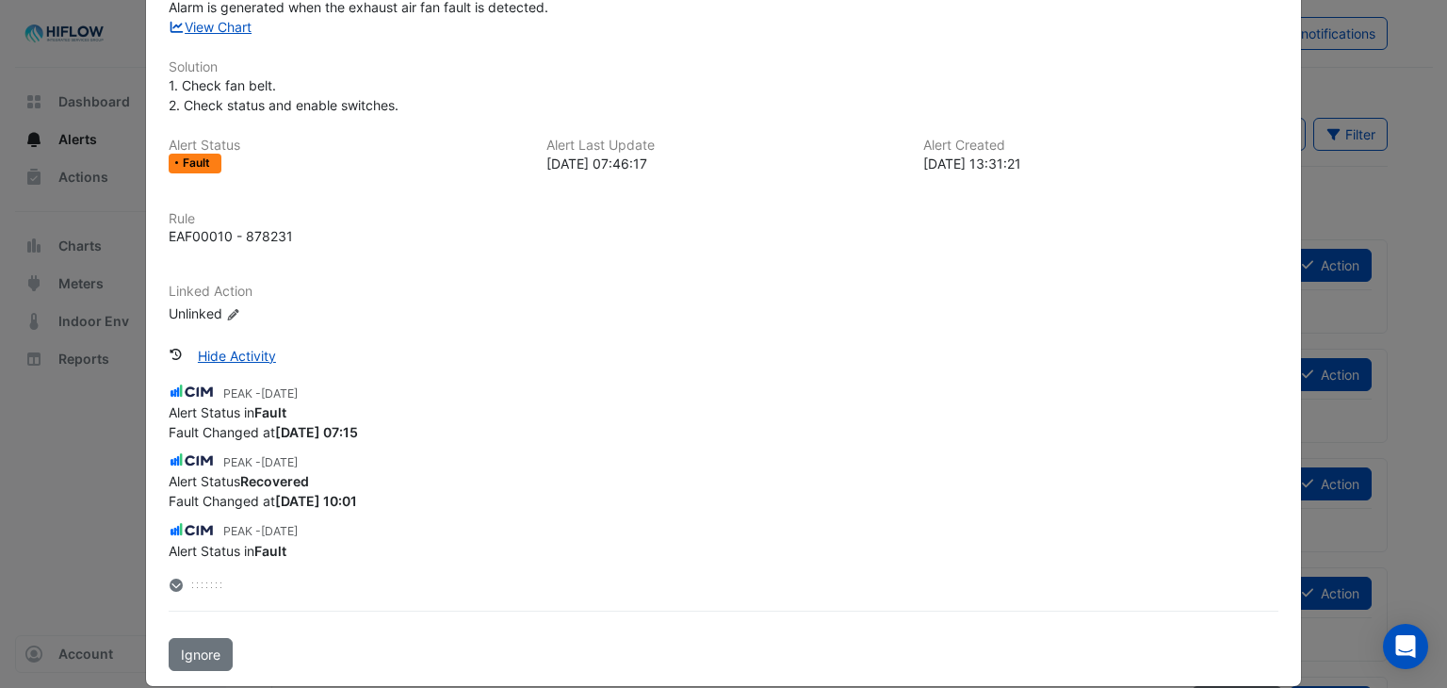
scroll to position [266, 0]
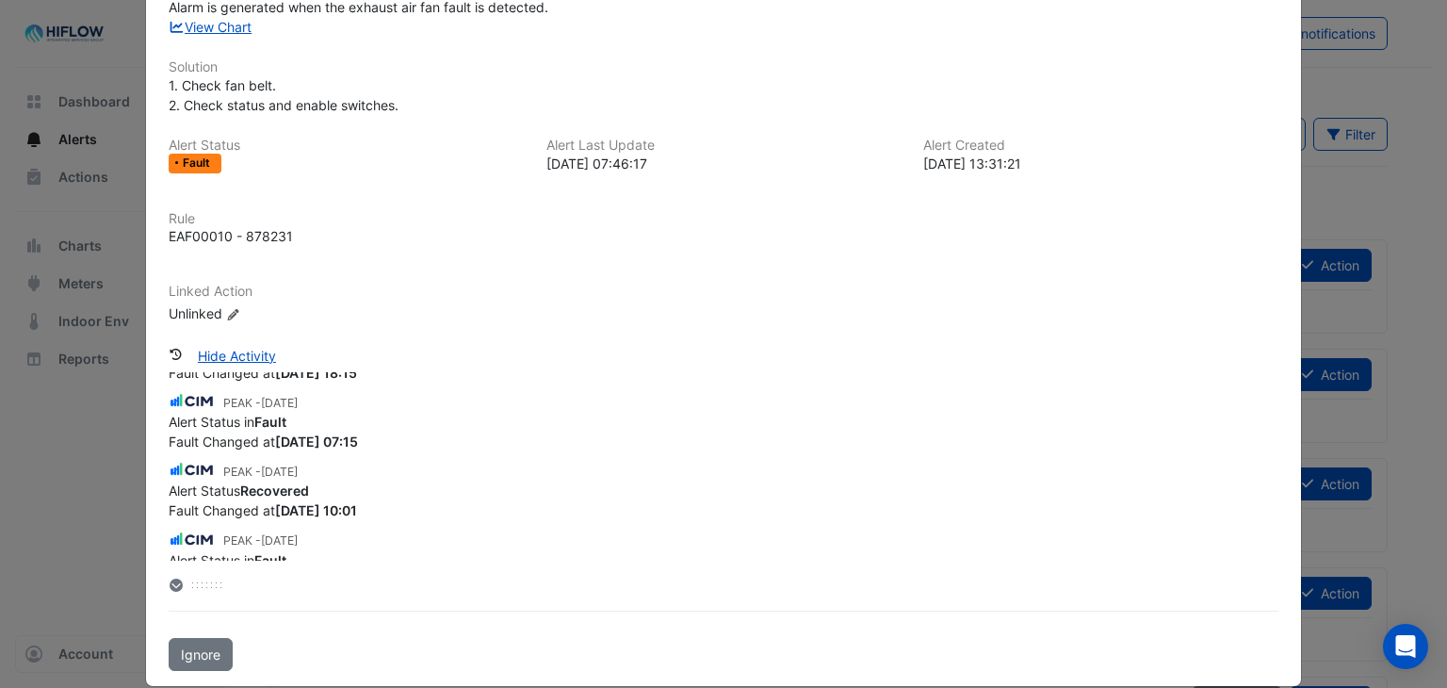
click at [539, 516] on div "PEAK - 2 hours ago Alert Status in Fault Fault Changed at 2025-09-03 07:46 PEAK…" at bounding box center [724, 466] width 1111 height 188
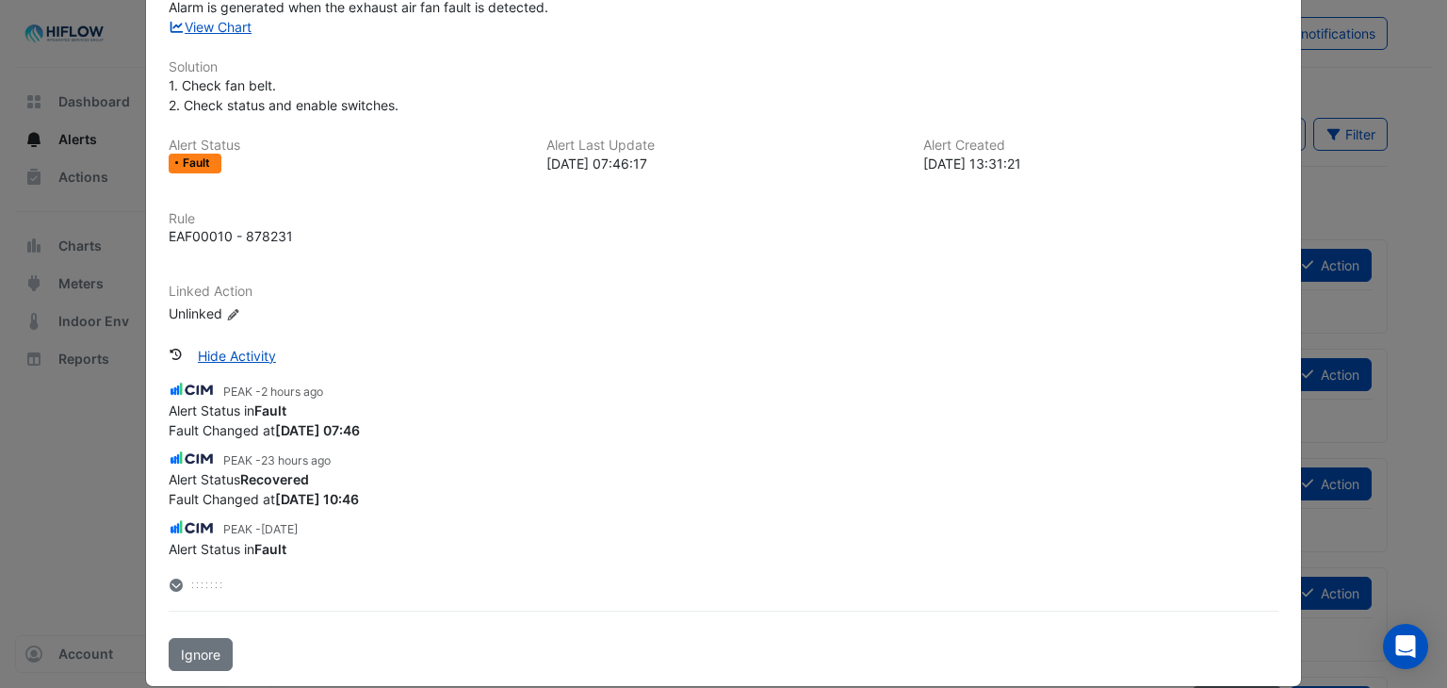
scroll to position [0, 0]
drag, startPoint x: 550, startPoint y: 299, endPoint x: 501, endPoint y: 268, distance: 57.5
click at [501, 268] on div "Equipment REL-L24-2 Description Alarm is generated when the exhaust air fan fau…" at bounding box center [724, 130] width 1111 height 417
click at [592, 470] on div "Alert Status Recovered" at bounding box center [724, 480] width 1111 height 20
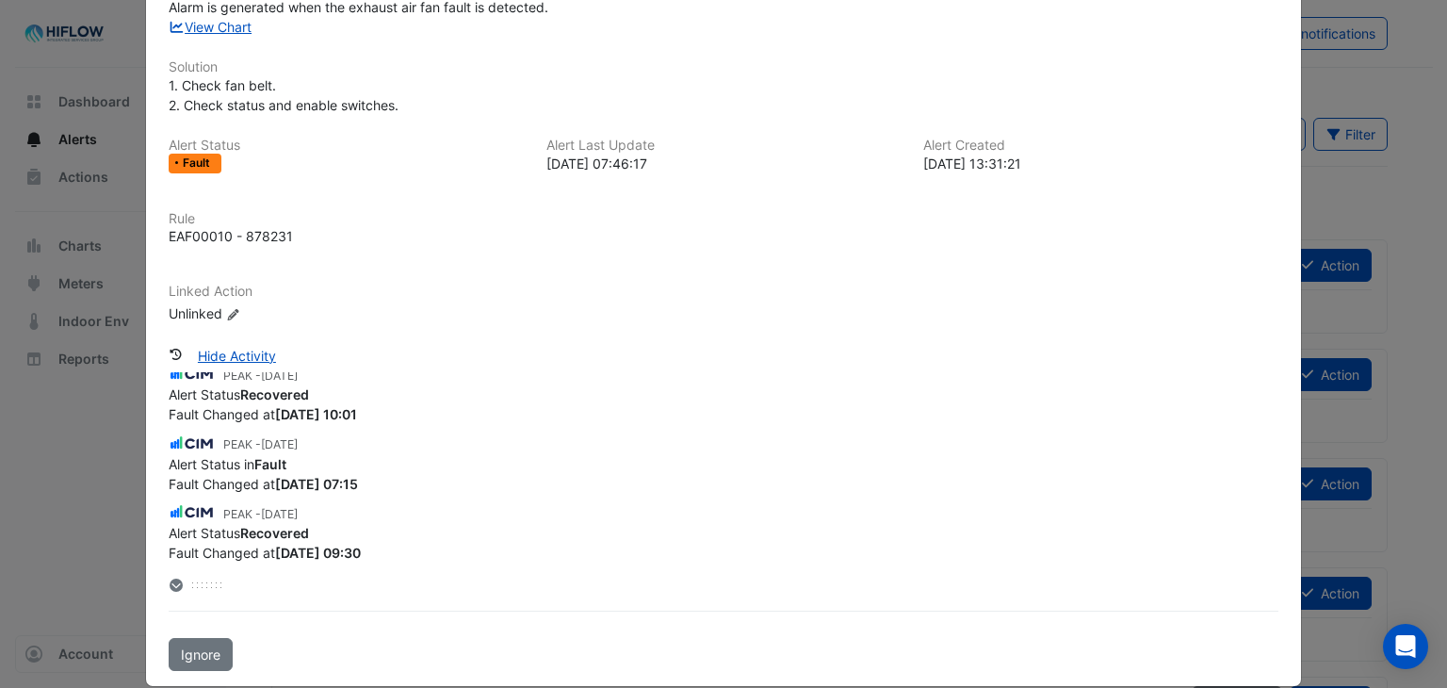
scroll to position [377, 0]
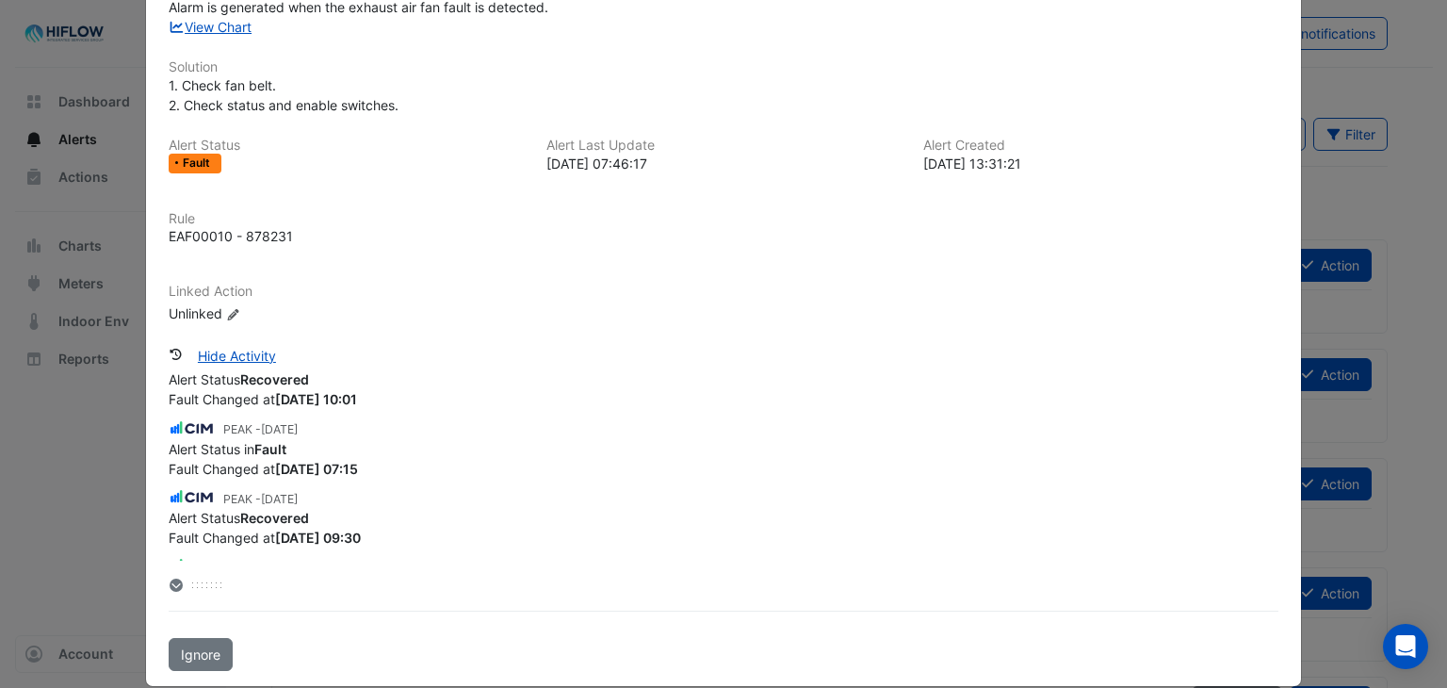
click at [591, 462] on div "Fault Changed at 2025-08-29 07:15" at bounding box center [724, 469] width 1111 height 20
click at [588, 439] on div "Alert Status in Fault" at bounding box center [724, 449] width 1111 height 20
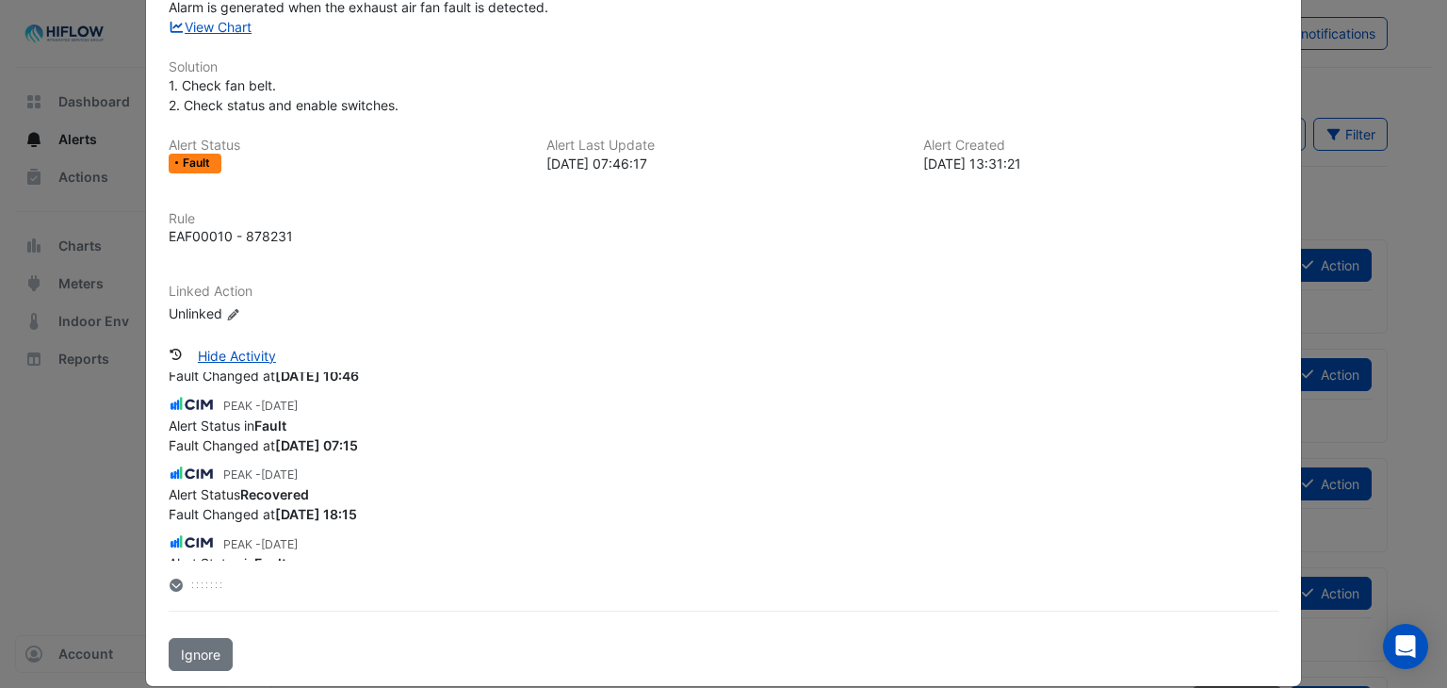
scroll to position [0, 0]
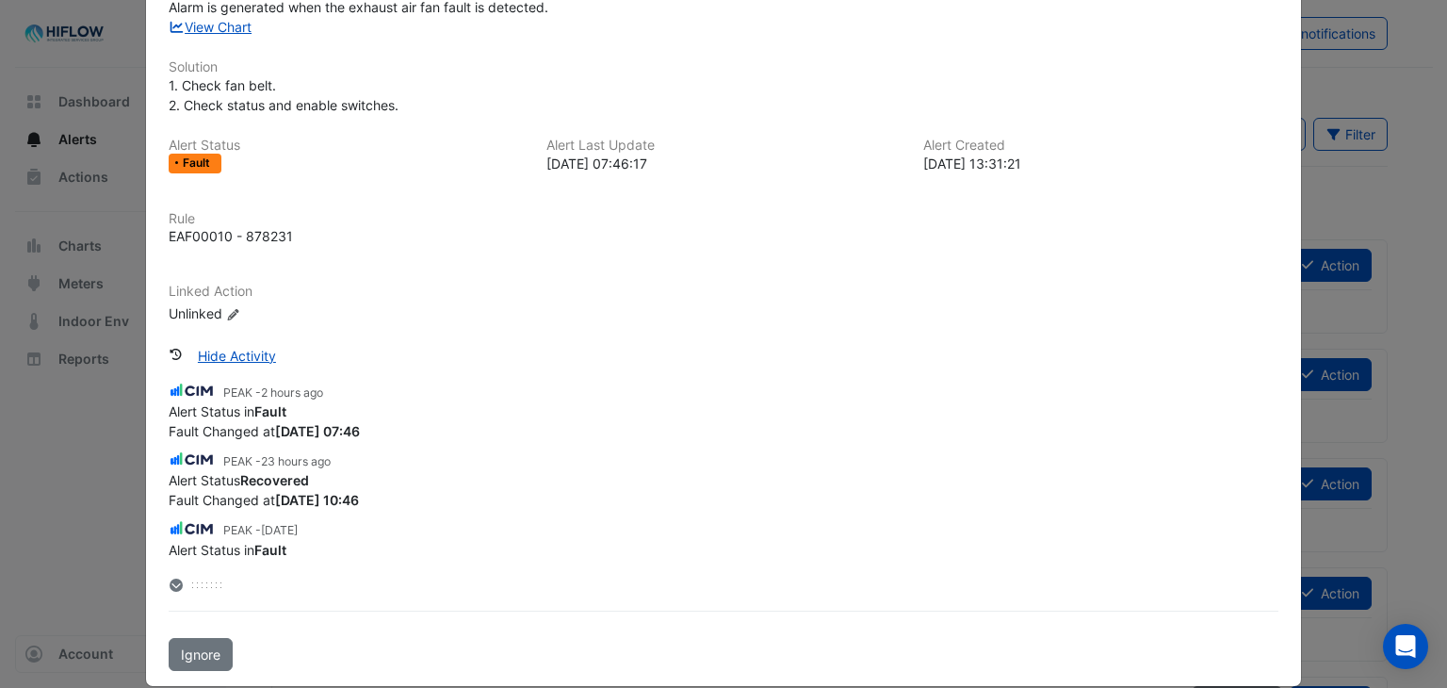
drag, startPoint x: 588, startPoint y: 436, endPoint x: 609, endPoint y: 234, distance: 203.7
click at [609, 234] on div "Equipment REL-L24-2 Description Alarm is generated when the exhaust air fan fau…" at bounding box center [724, 284] width 1126 height 772
click at [609, 234] on div "EAF00010 - 878231" at bounding box center [724, 236] width 1111 height 20
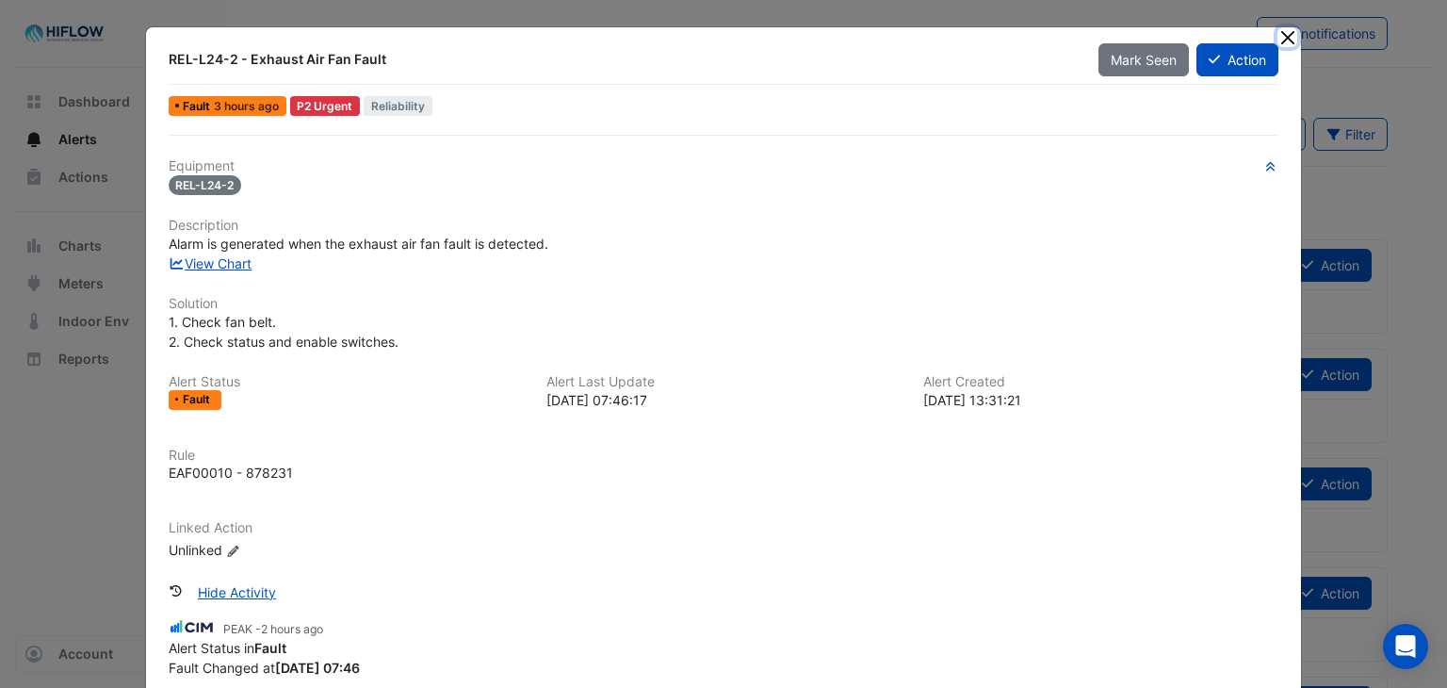
click at [1279, 42] on button "Close" at bounding box center [1287, 37] width 20 height 20
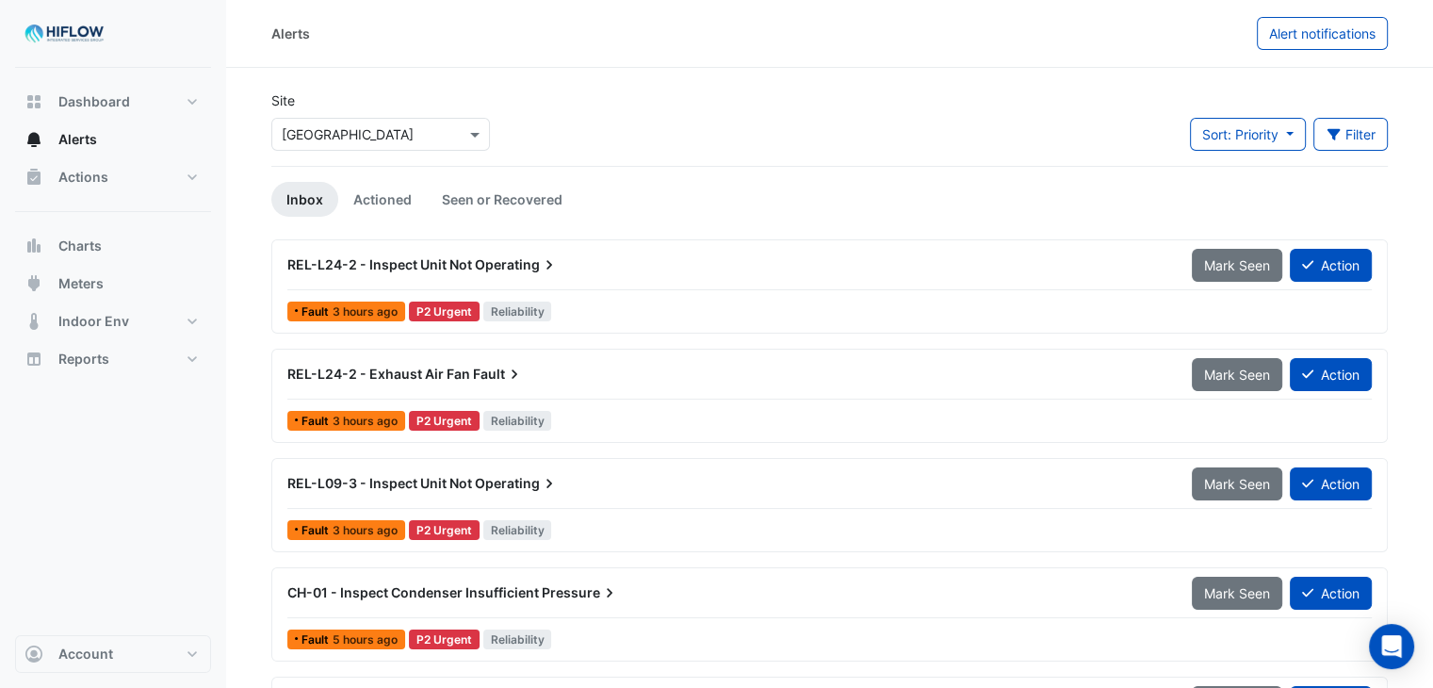
click at [483, 480] on span "Operating" at bounding box center [517, 483] width 84 height 19
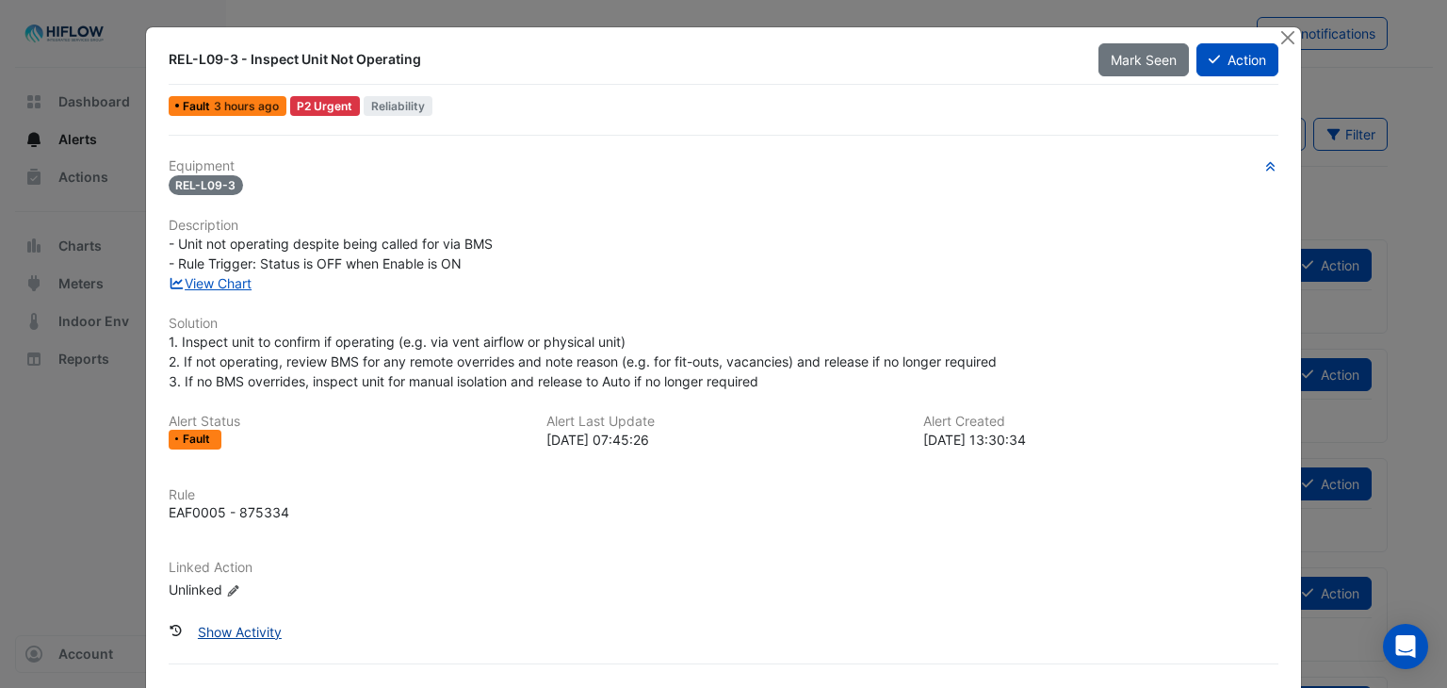
click at [260, 634] on button "Show Activity" at bounding box center [240, 631] width 108 height 33
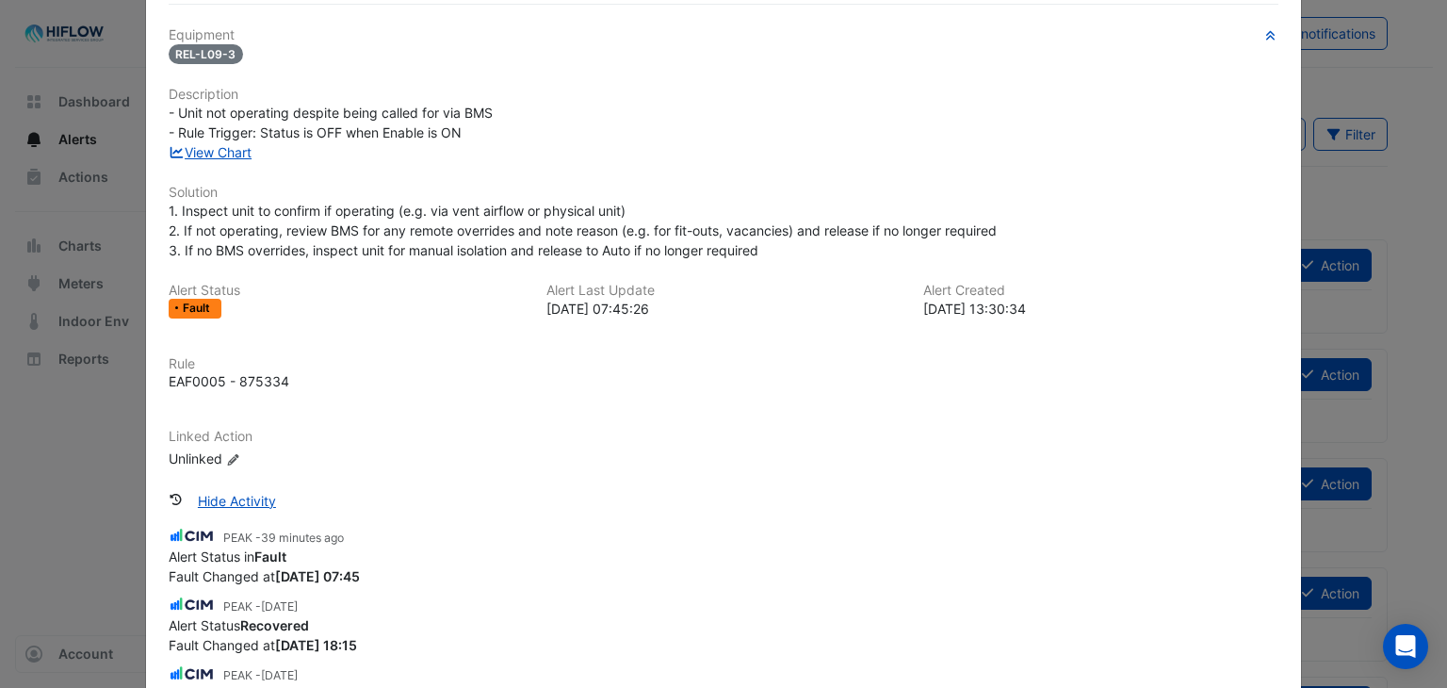
scroll to position [141, 0]
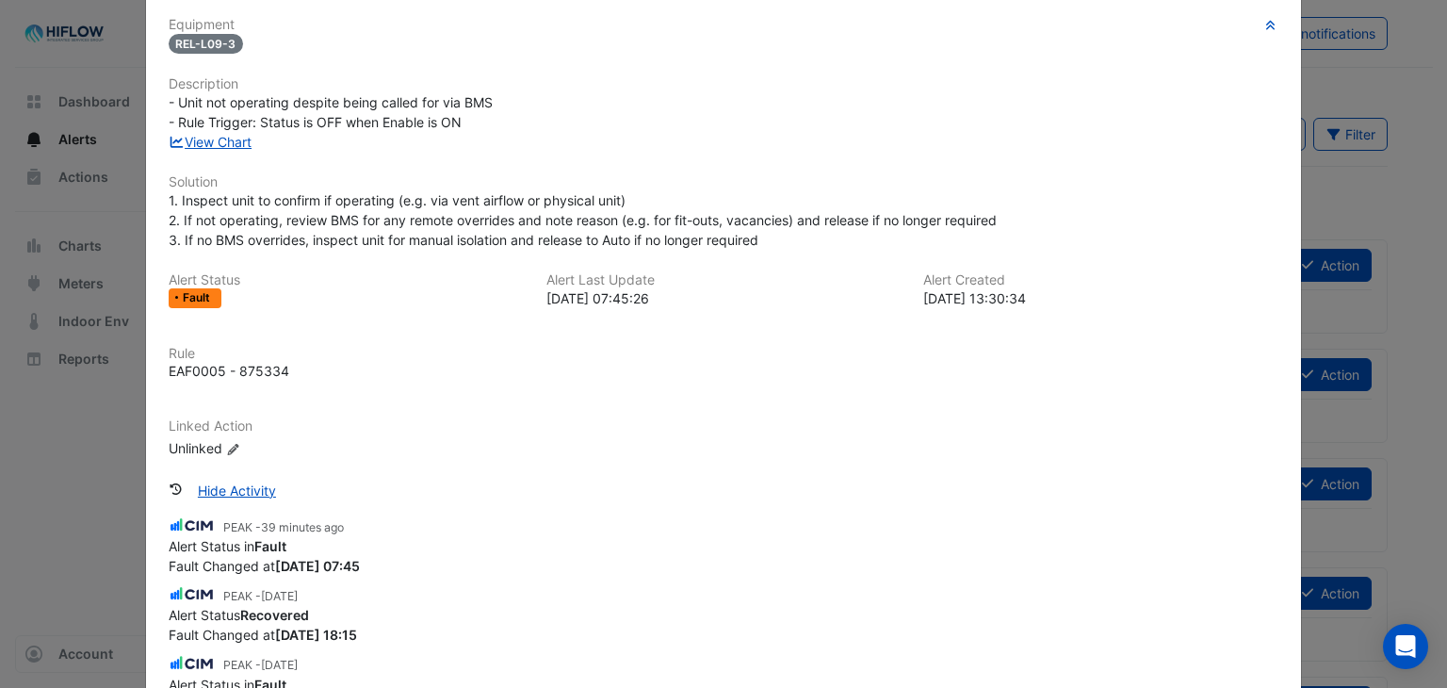
drag, startPoint x: 750, startPoint y: 490, endPoint x: 680, endPoint y: 350, distance: 155.9
click at [680, 350] on h6 "Rule" at bounding box center [724, 354] width 1111 height 16
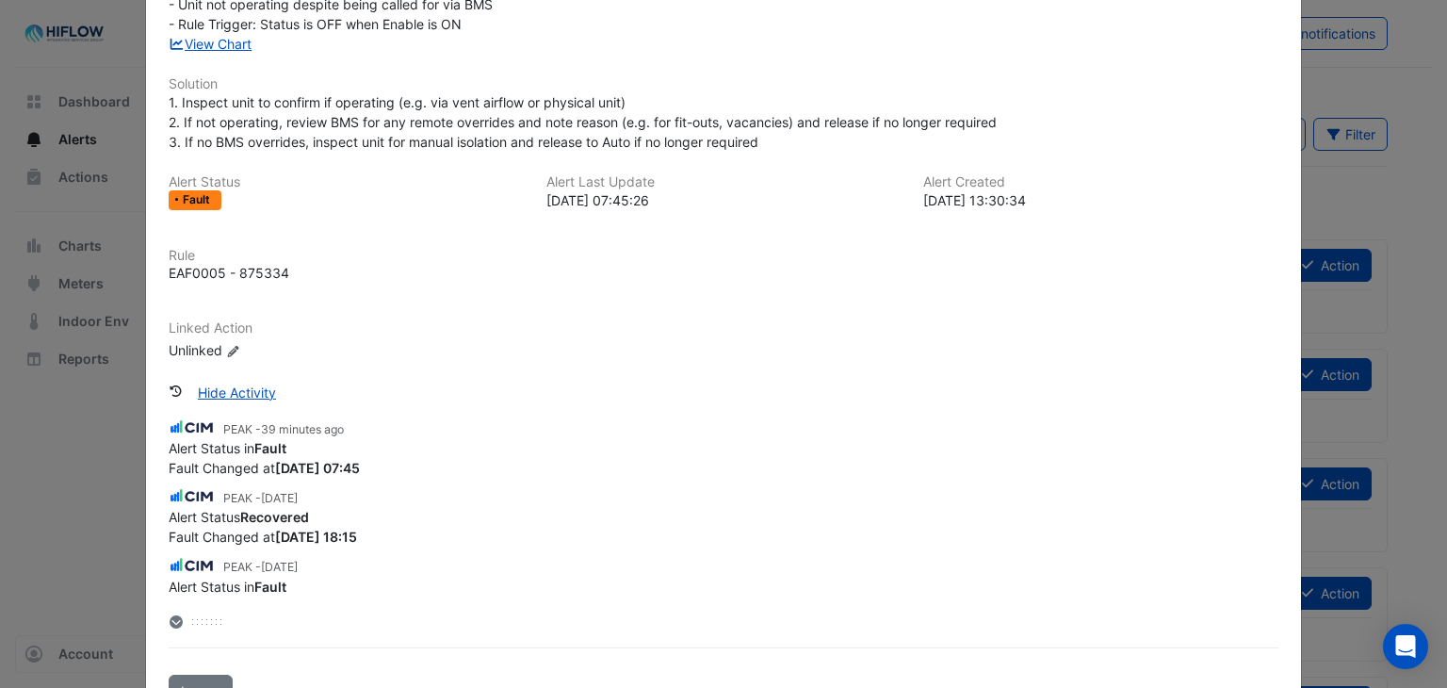
scroll to position [26, 0]
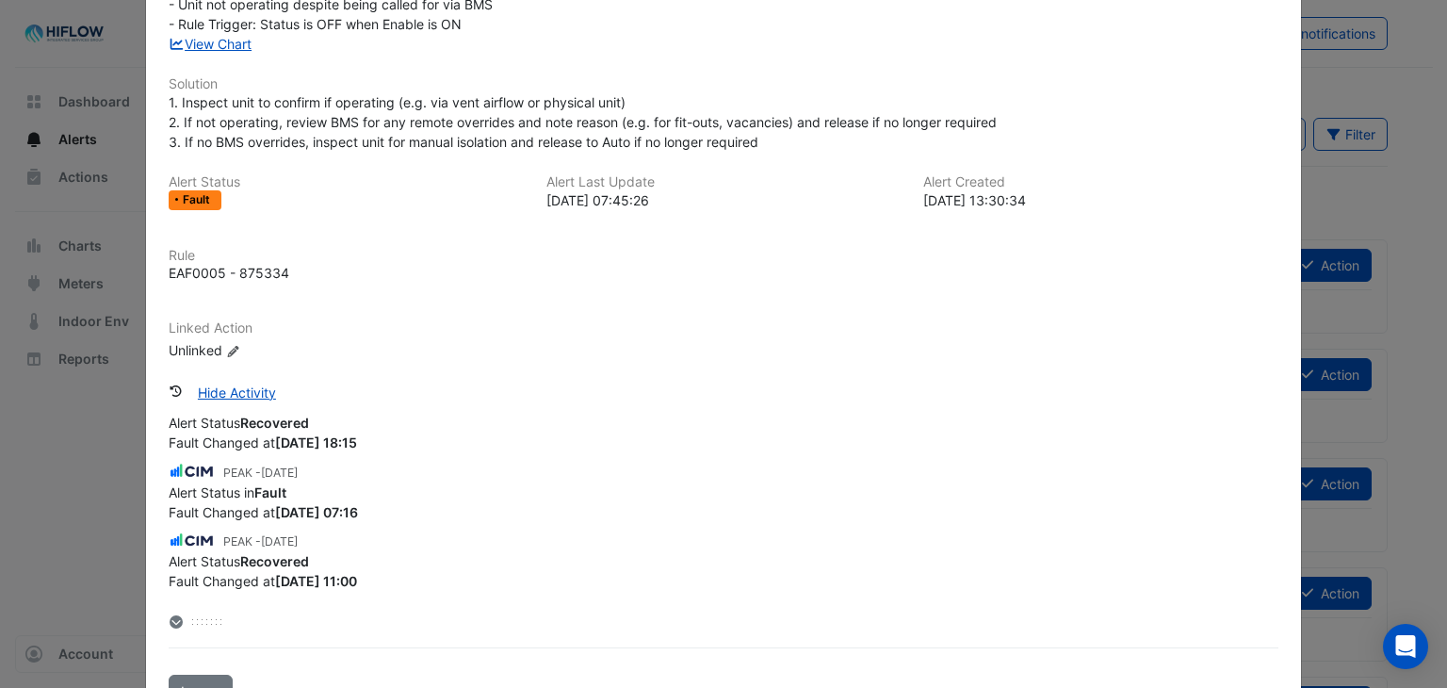
click at [690, 529] on div "PEAK - 1 week and 2 days ago" at bounding box center [724, 540] width 1111 height 22
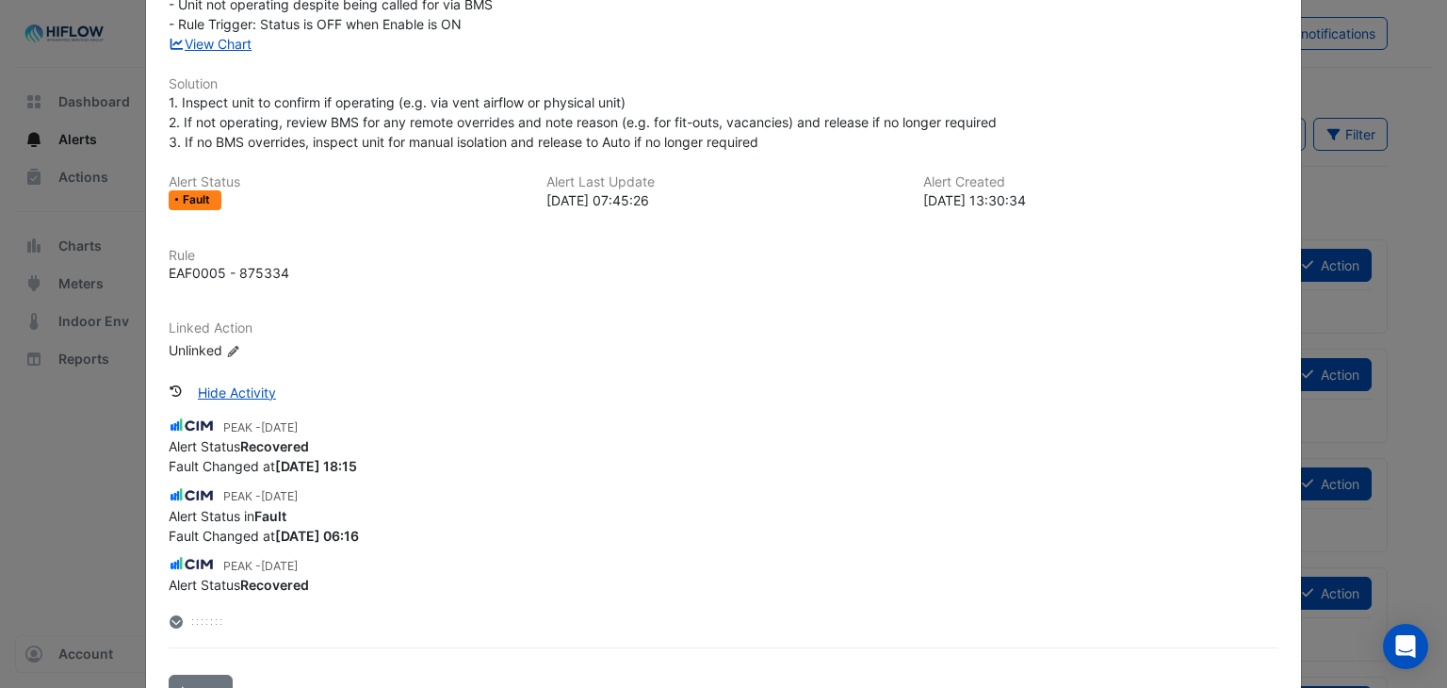
scroll to position [347, 0]
click at [693, 491] on div "PEAK - 2 weeks and 1 day ago" at bounding box center [724, 494] width 1111 height 22
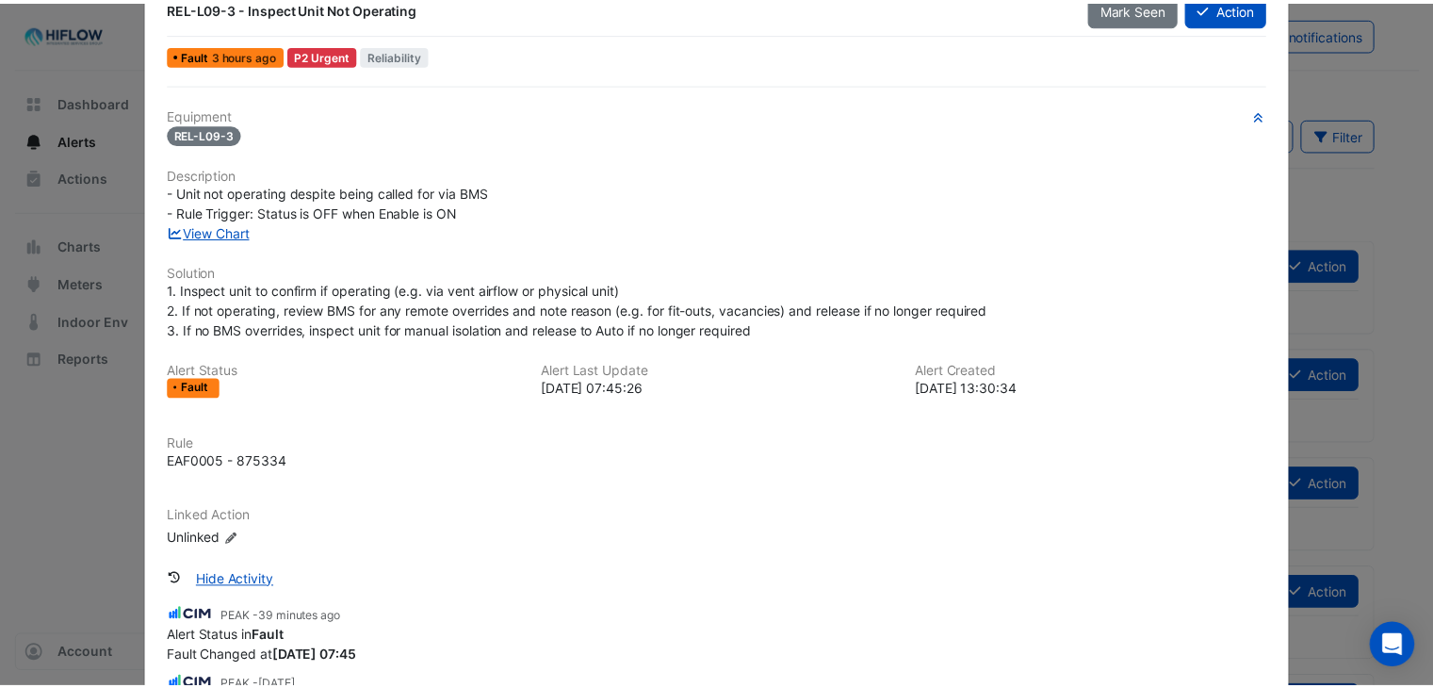
scroll to position [0, 0]
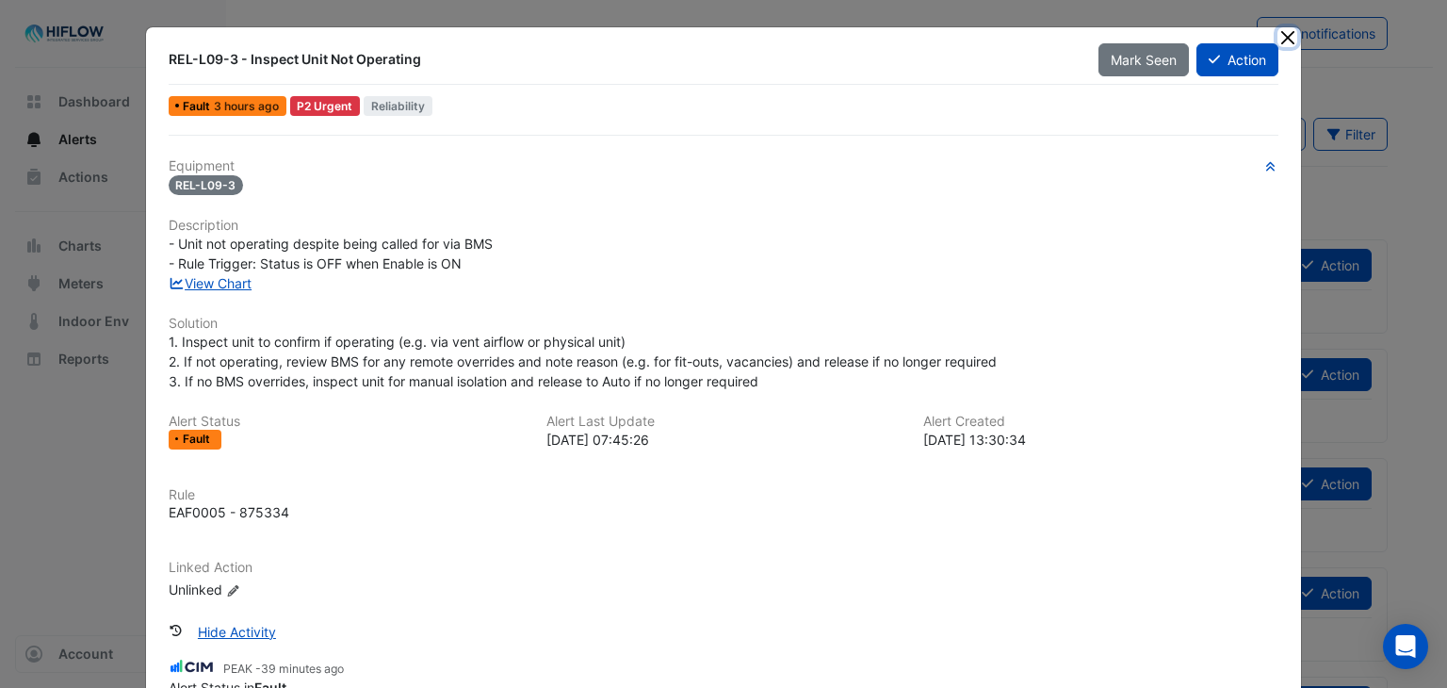
click at [1281, 37] on button "Close" at bounding box center [1287, 37] width 20 height 20
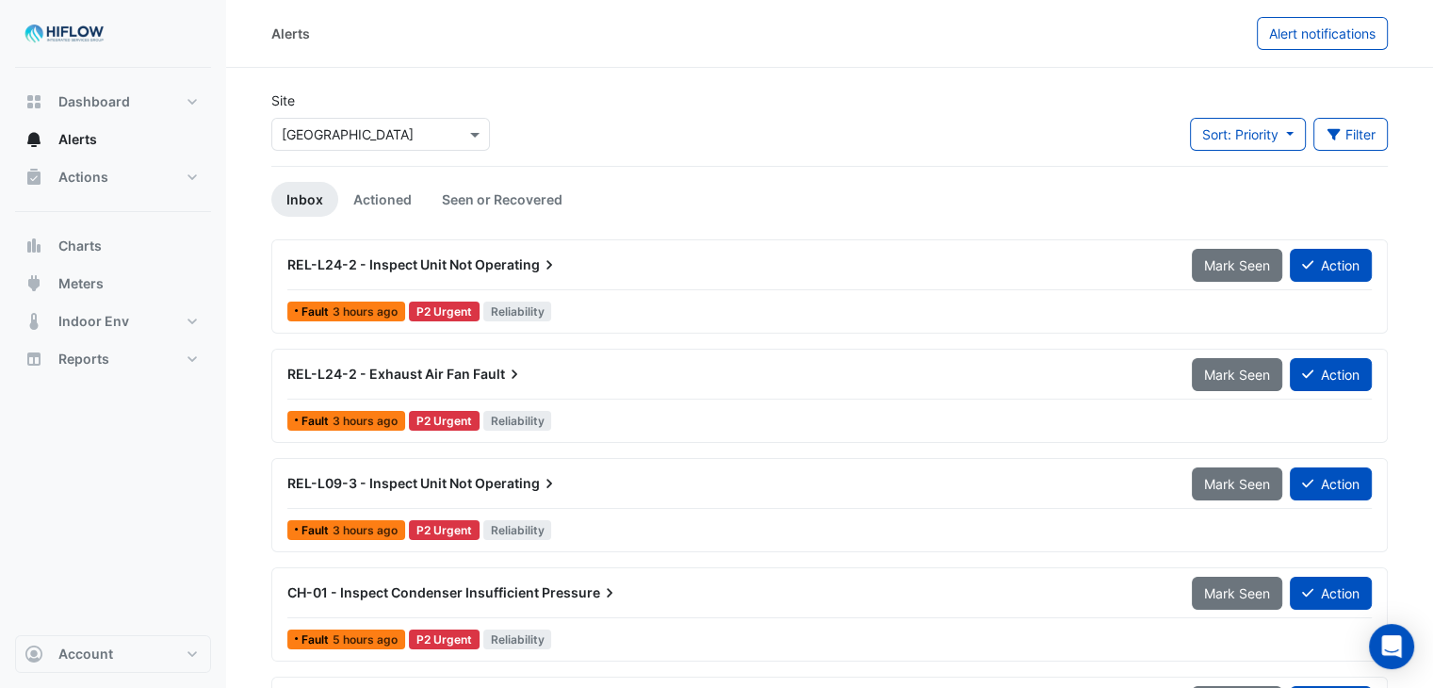
click at [235, 263] on section "Site Select a Site × Brisbane Square Sort: Priority Priority Updated Filter Tit…" at bounding box center [829, 579] width 1207 height 1023
click at [109, 108] on span "Dashboard" at bounding box center [94, 101] width 72 height 19
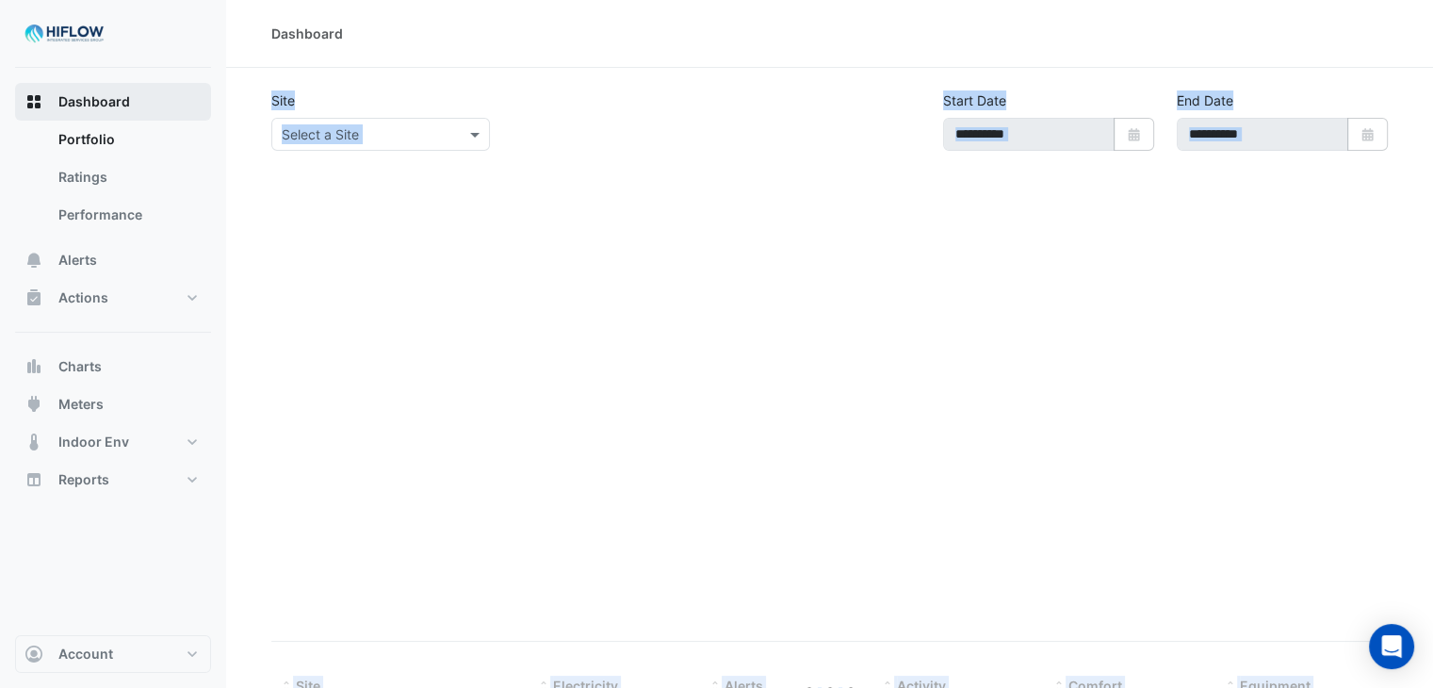
type input "**********"
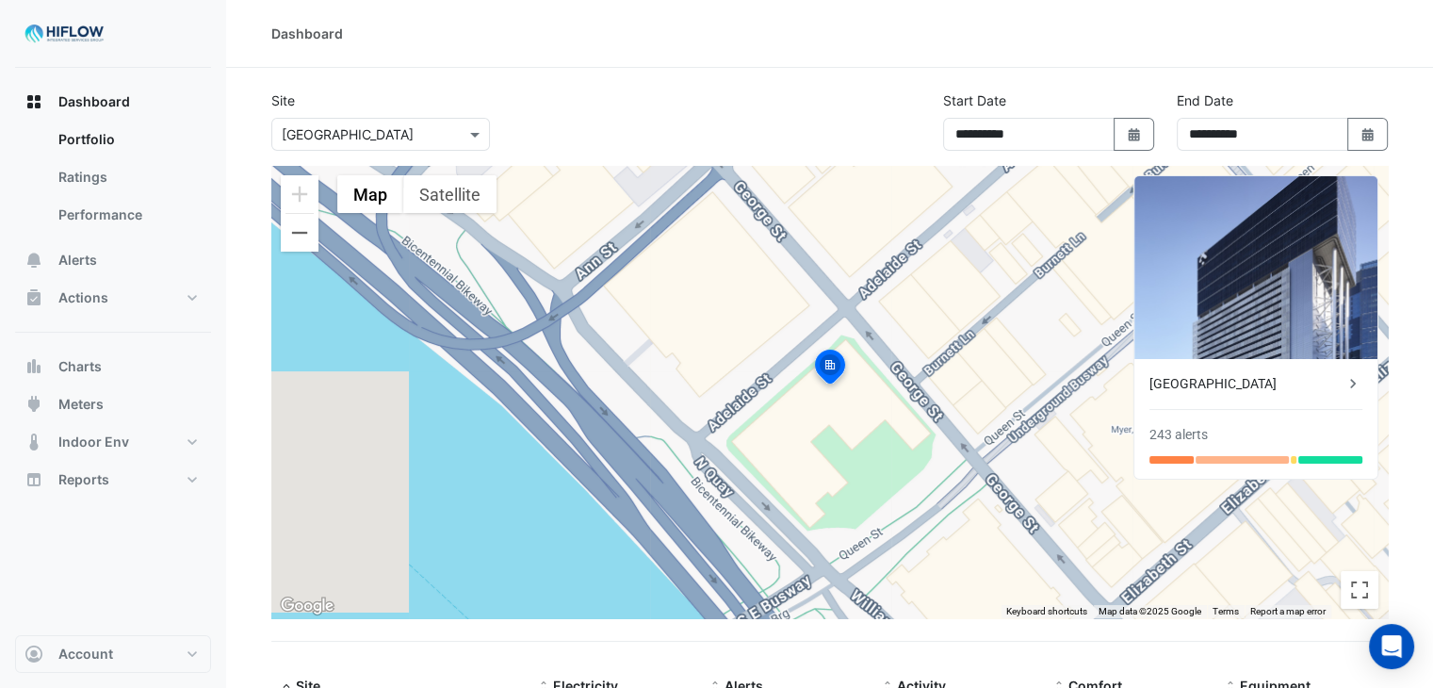
click at [218, 106] on nav "Dashboard Portfolio Ratings Performance Alerts Actions Site Manager Charts" at bounding box center [113, 344] width 226 height 688
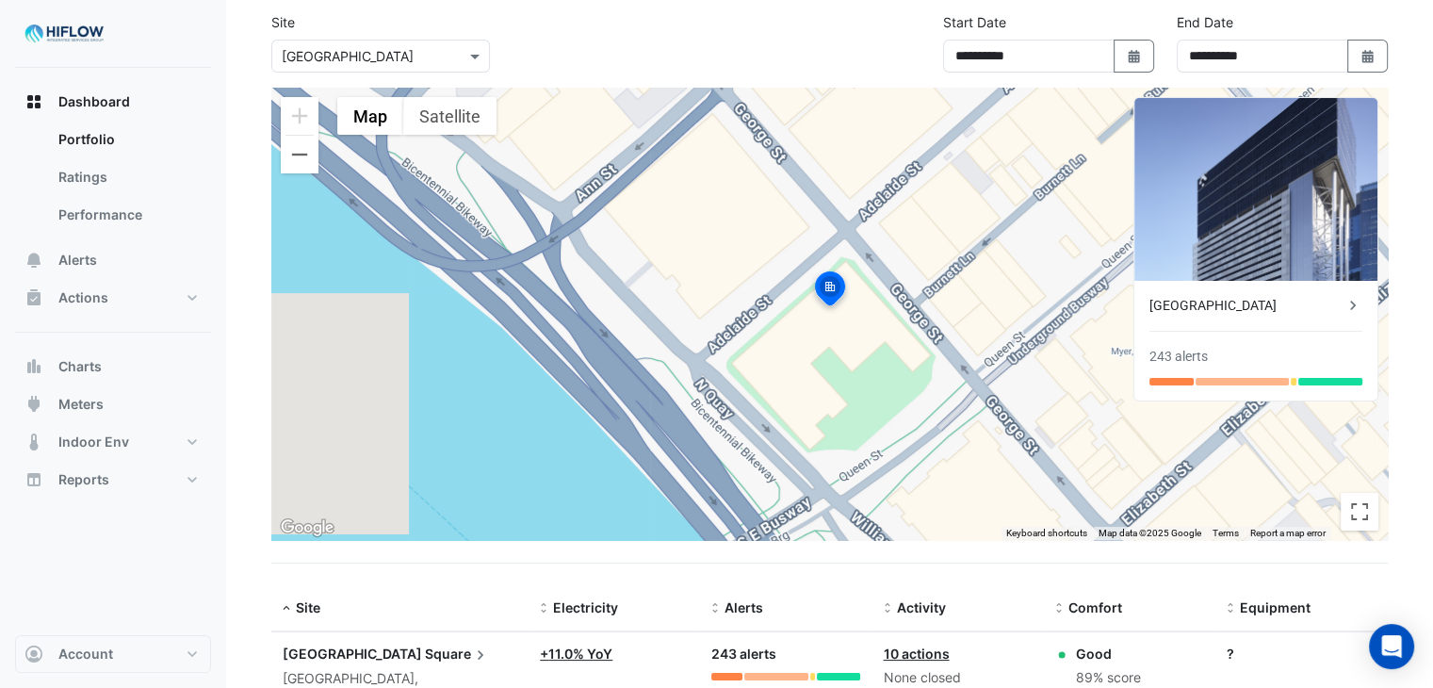
scroll to position [141, 0]
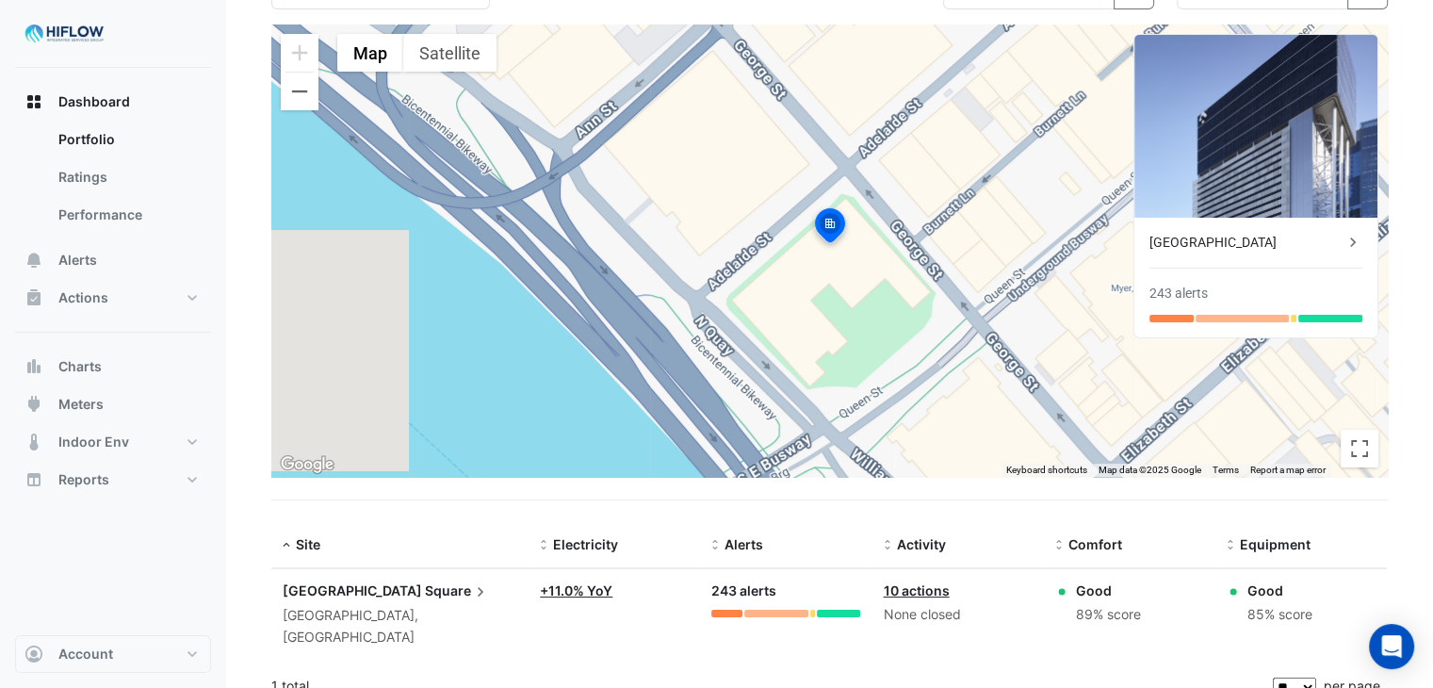
click at [1184, 588] on div "Good 89% score" at bounding box center [1129, 602] width 149 height 45
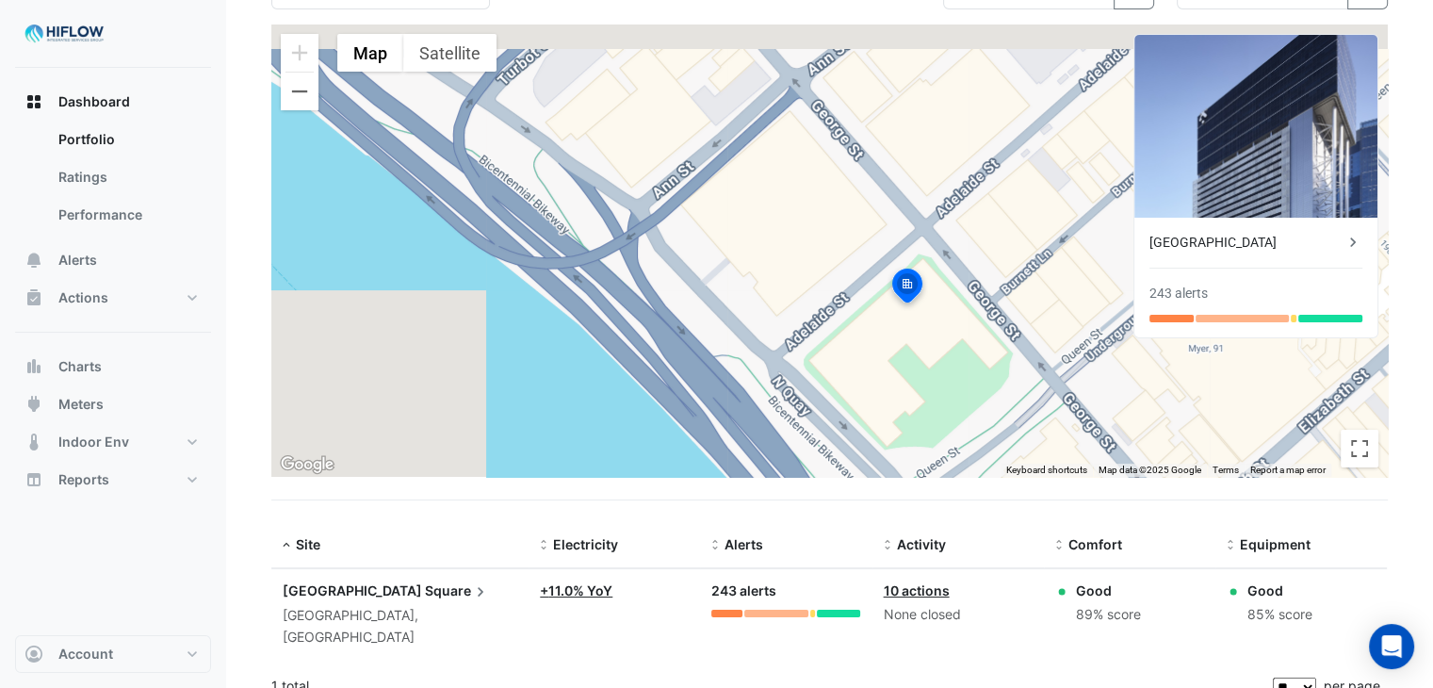
drag, startPoint x: 579, startPoint y: 186, endPoint x: 627, endPoint y: 268, distance: 95.0
click at [627, 268] on div "To activate drag with keyboard, press Alt + Enter. Once in keyboard drag state,…" at bounding box center [829, 250] width 1116 height 452
